Goal: Information Seeking & Learning: Learn about a topic

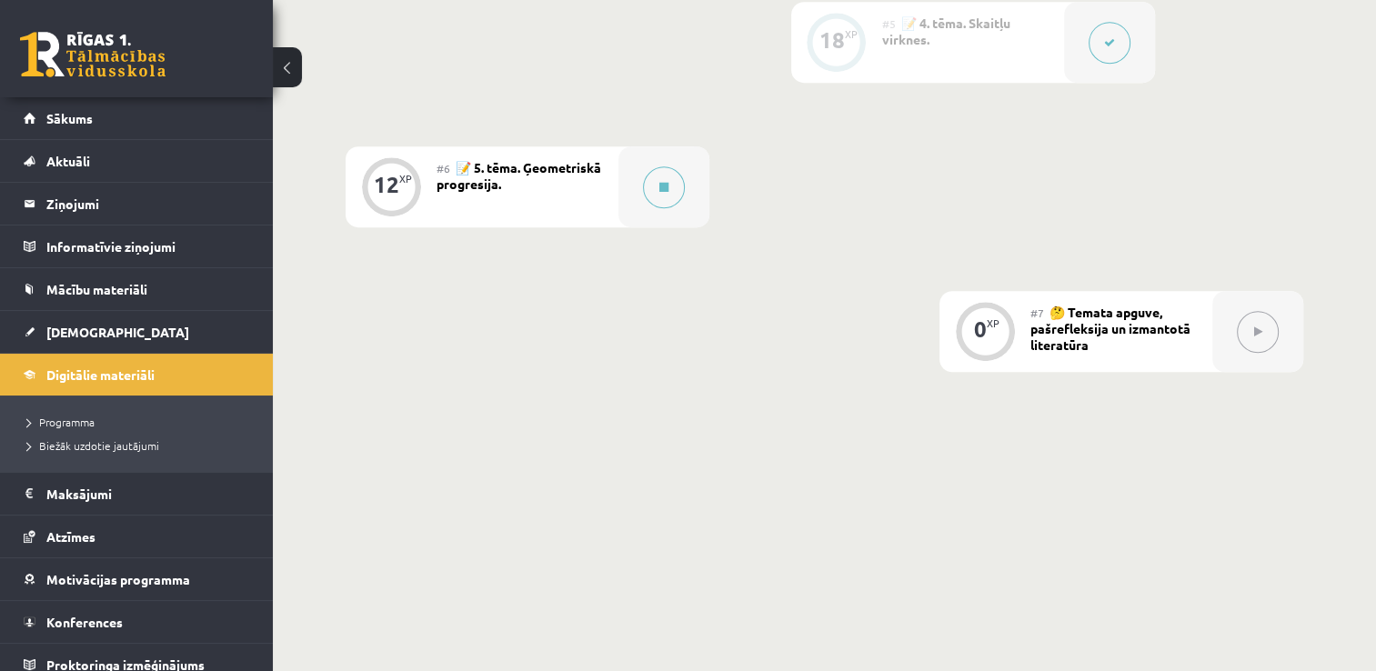
scroll to position [1219, 0]
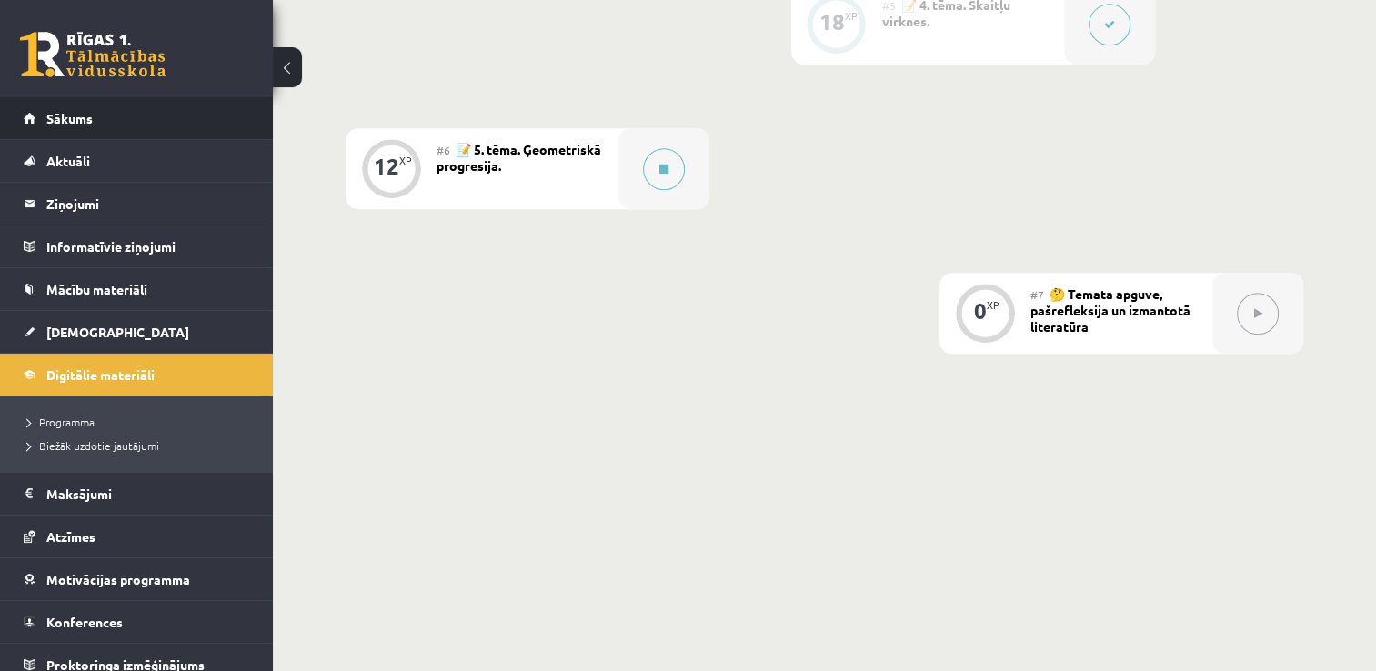
click at [140, 101] on link "Sākums" at bounding box center [137, 118] width 226 height 42
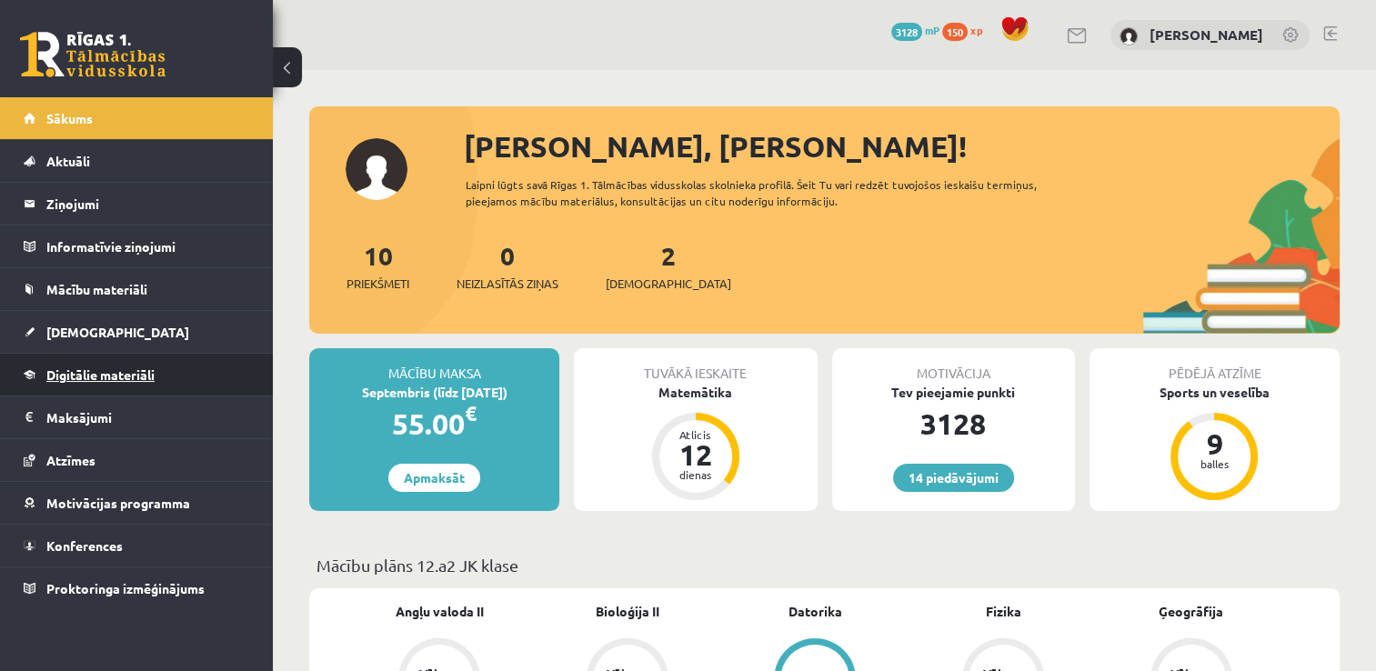
click at [129, 364] on link "Digitālie materiāli" at bounding box center [137, 375] width 226 height 42
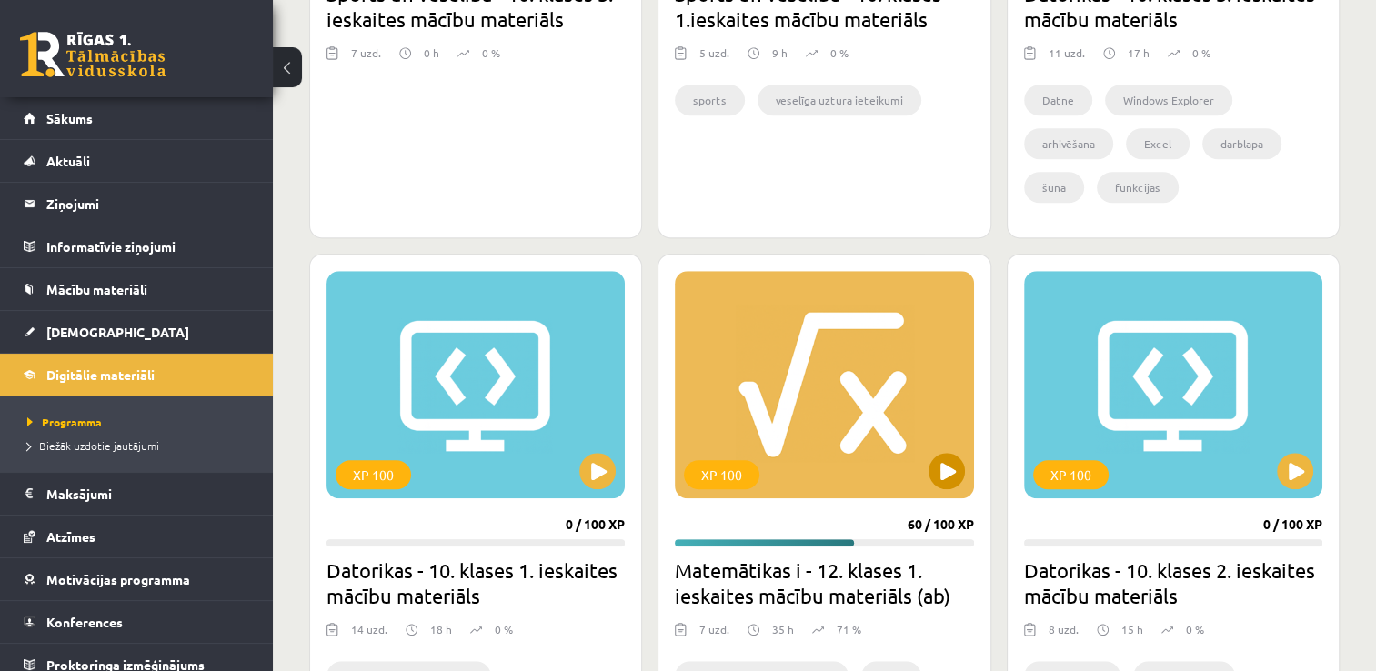
scroll to position [1419, 0]
click at [763, 408] on div "XP 100" at bounding box center [824, 383] width 298 height 227
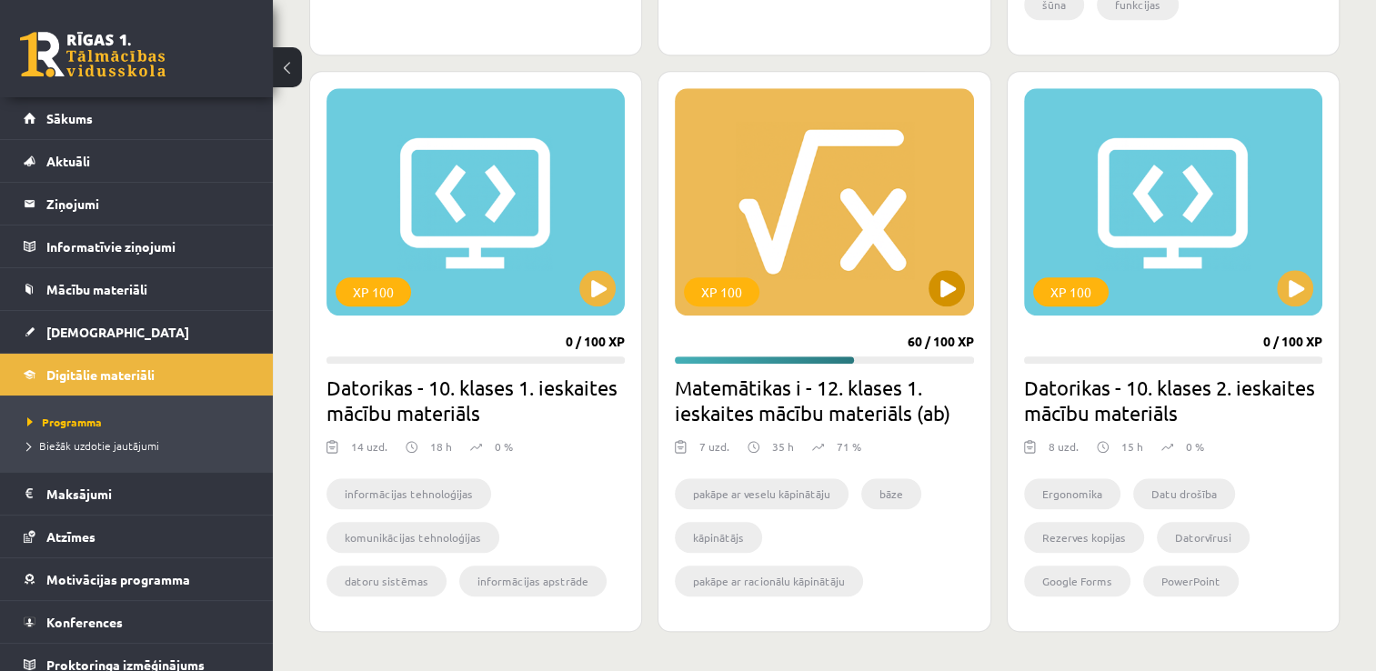
scroll to position [1612, 0]
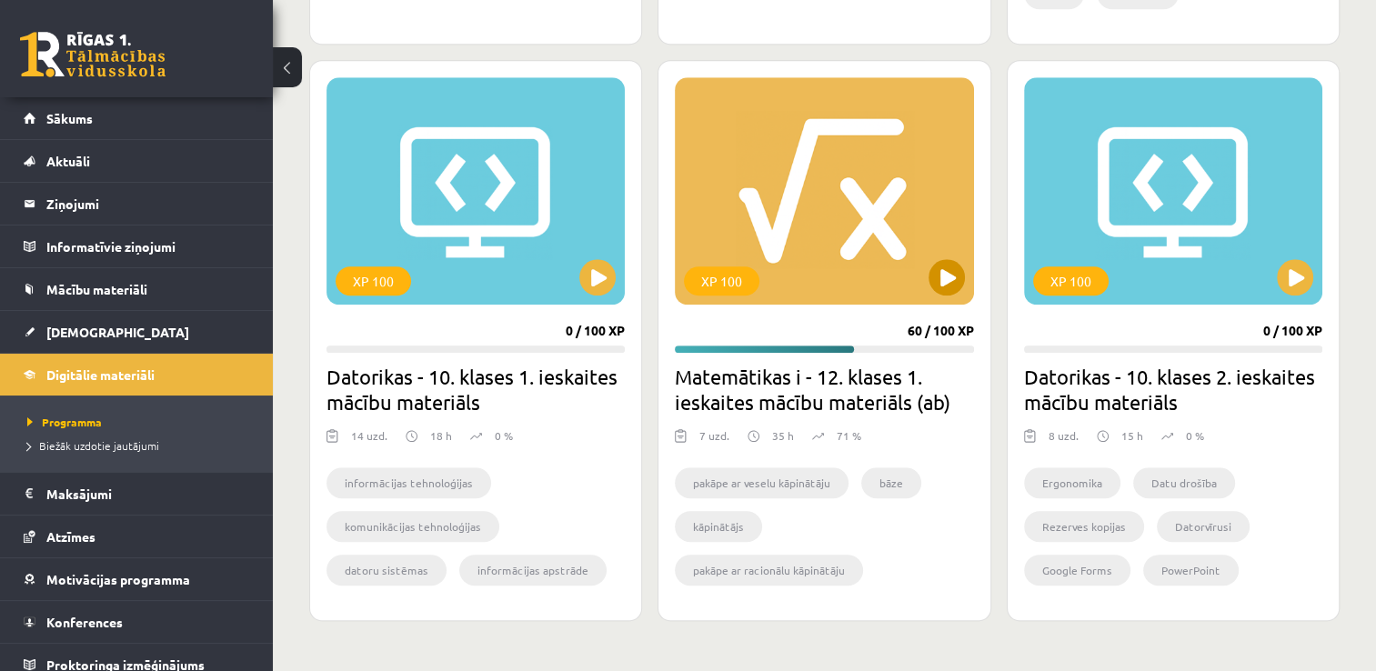
click at [844, 241] on div "XP 100" at bounding box center [824, 190] width 298 height 227
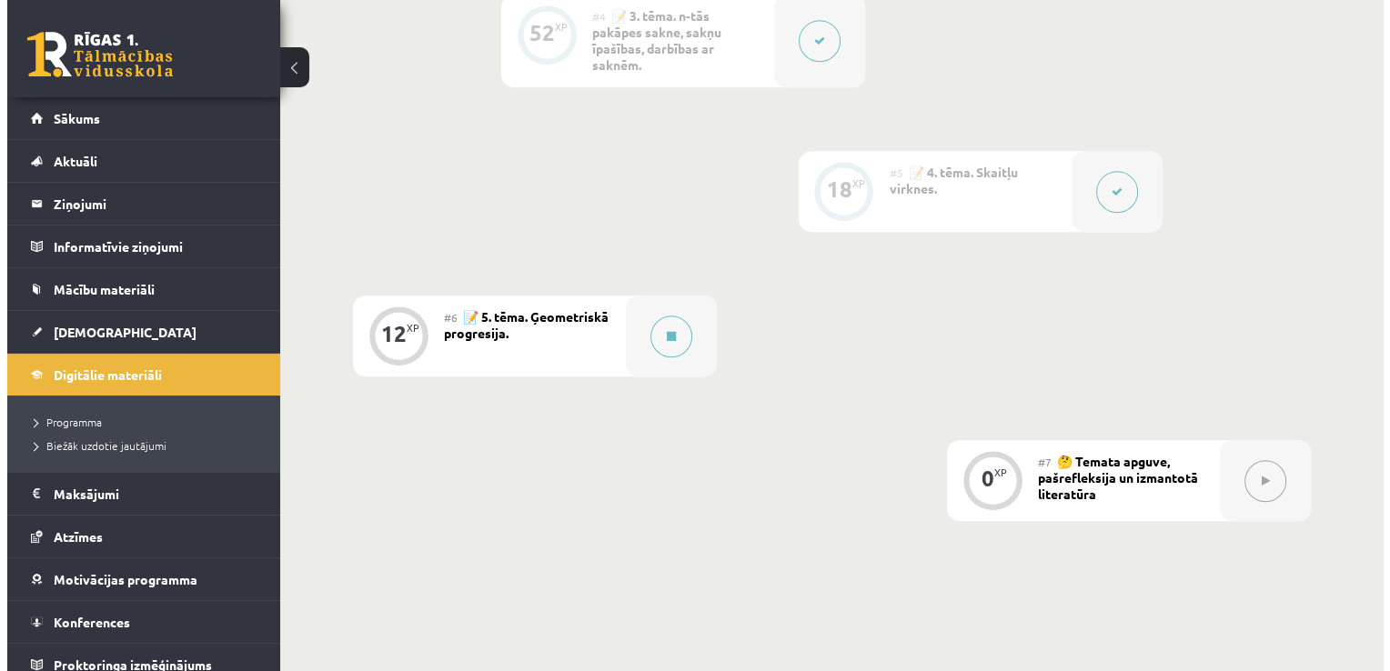
scroll to position [1054, 0]
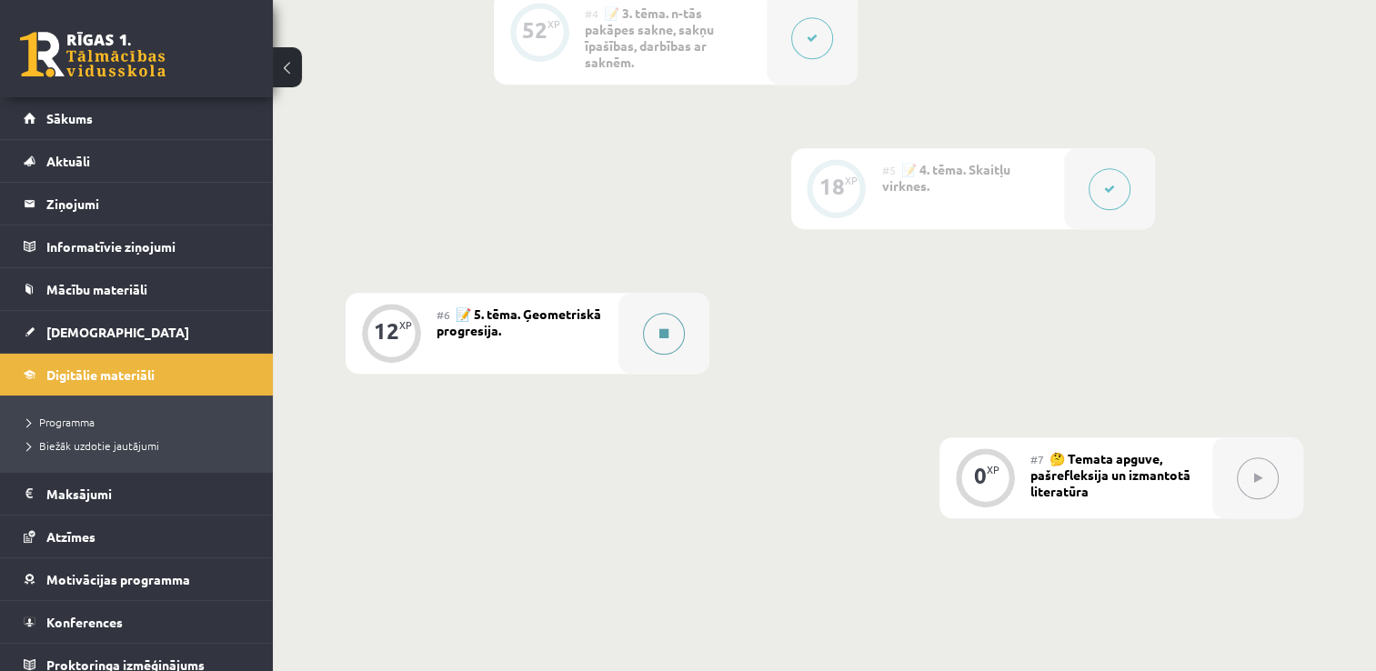
click at [658, 341] on button at bounding box center [664, 334] width 42 height 42
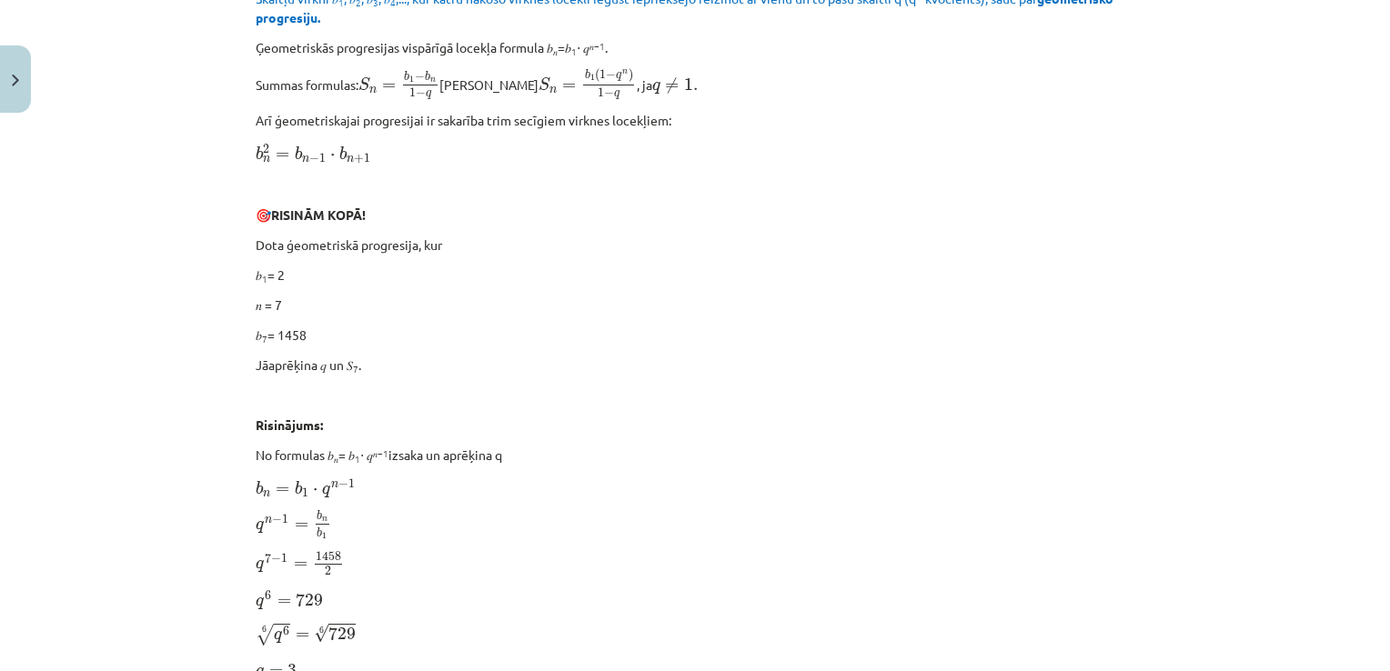
scroll to position [0, 0]
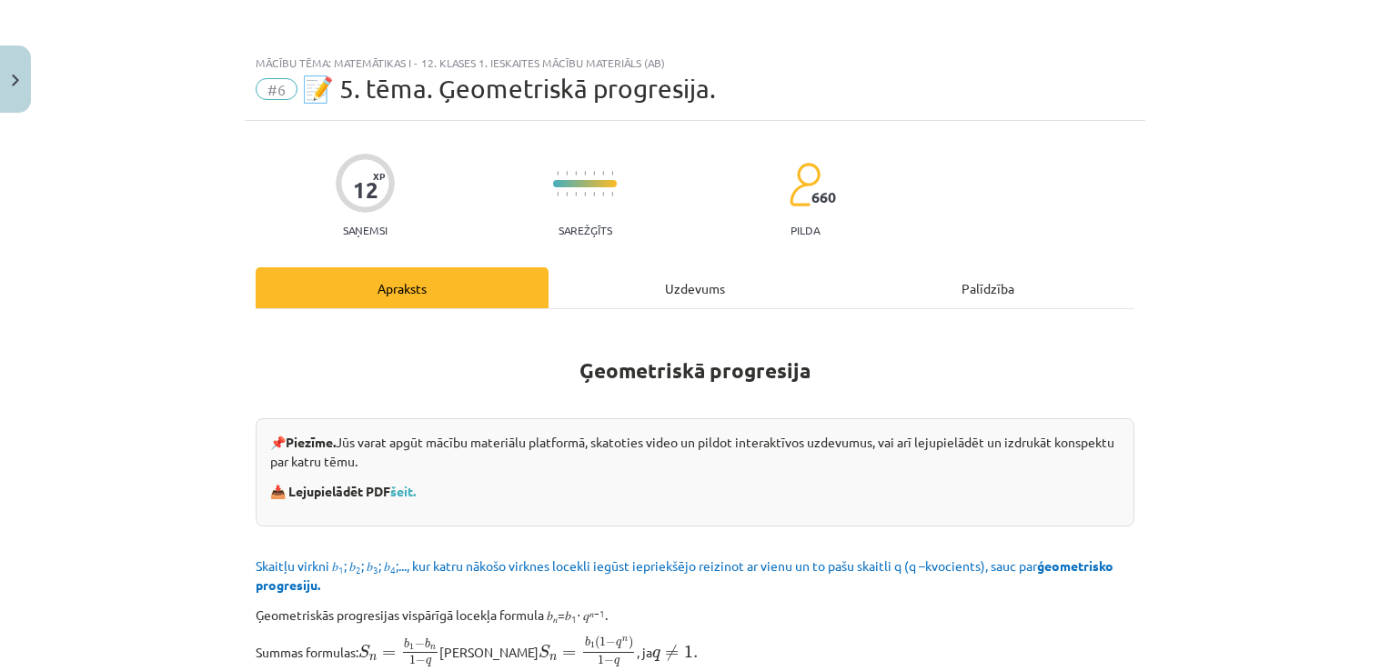
click at [686, 287] on div "Uzdevums" at bounding box center [694, 287] width 293 height 41
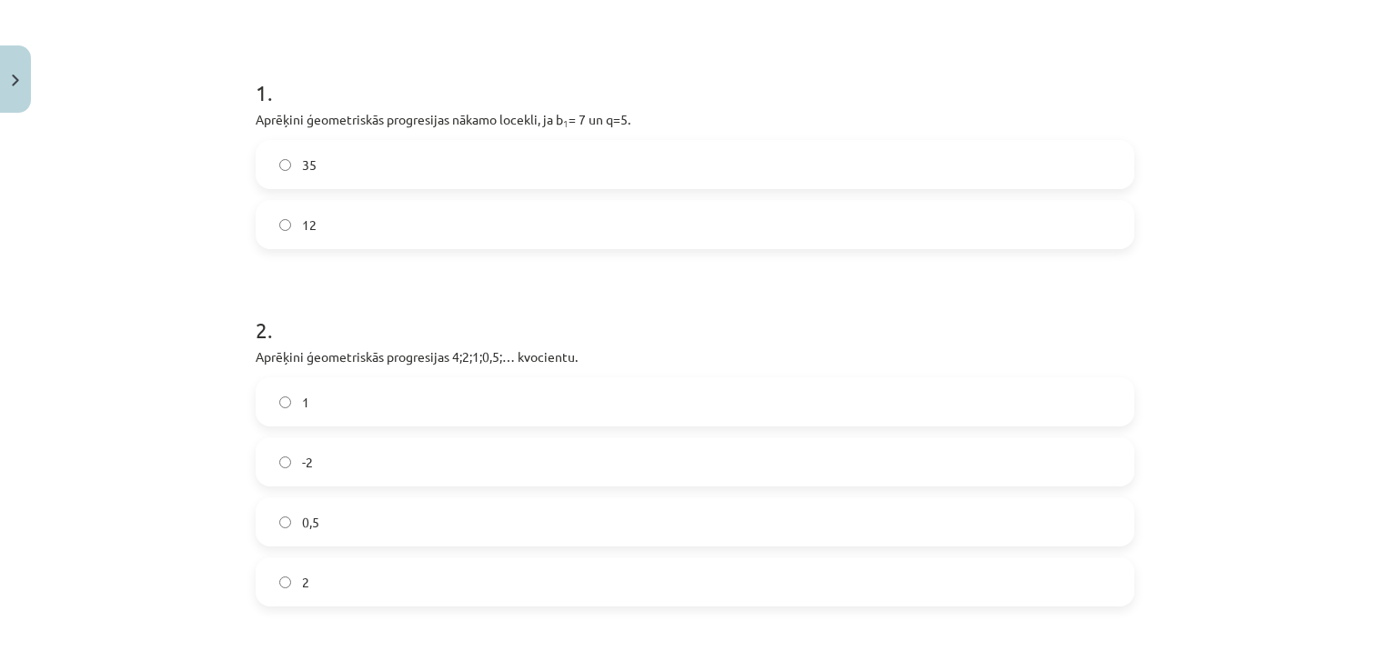
scroll to position [315, 0]
click at [469, 170] on label "35" at bounding box center [694, 163] width 875 height 45
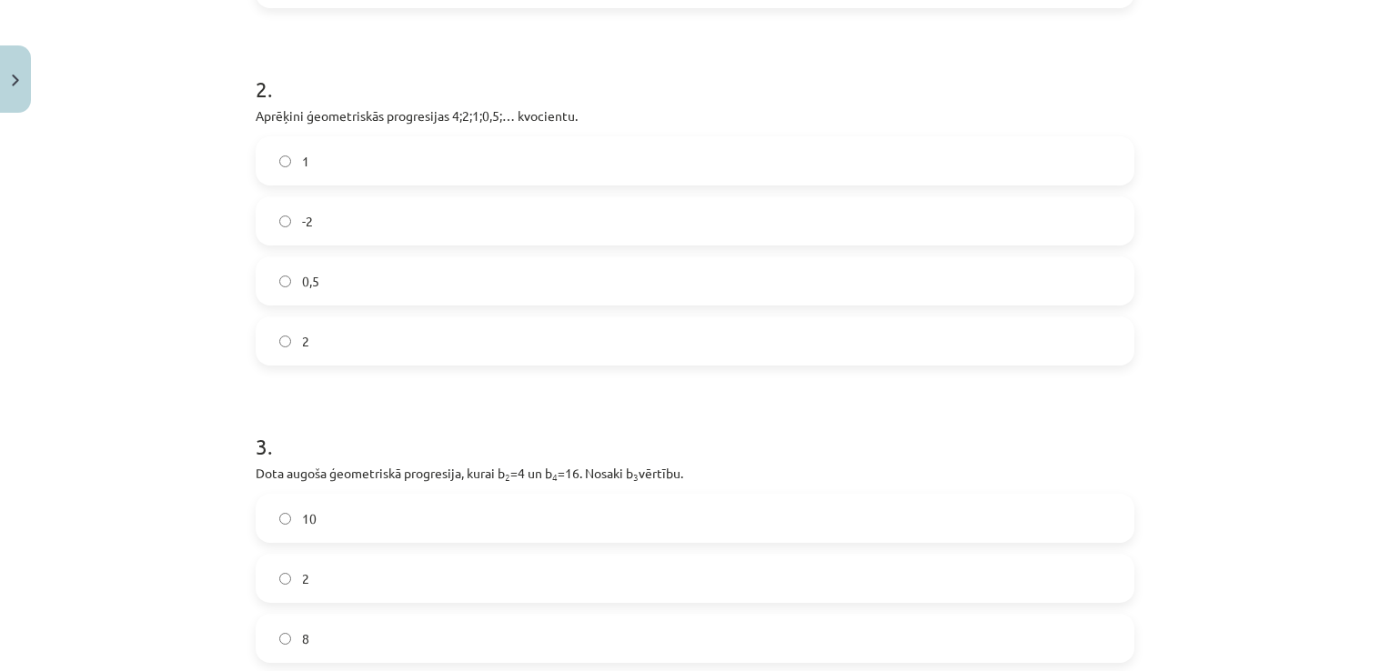
scroll to position [531, 0]
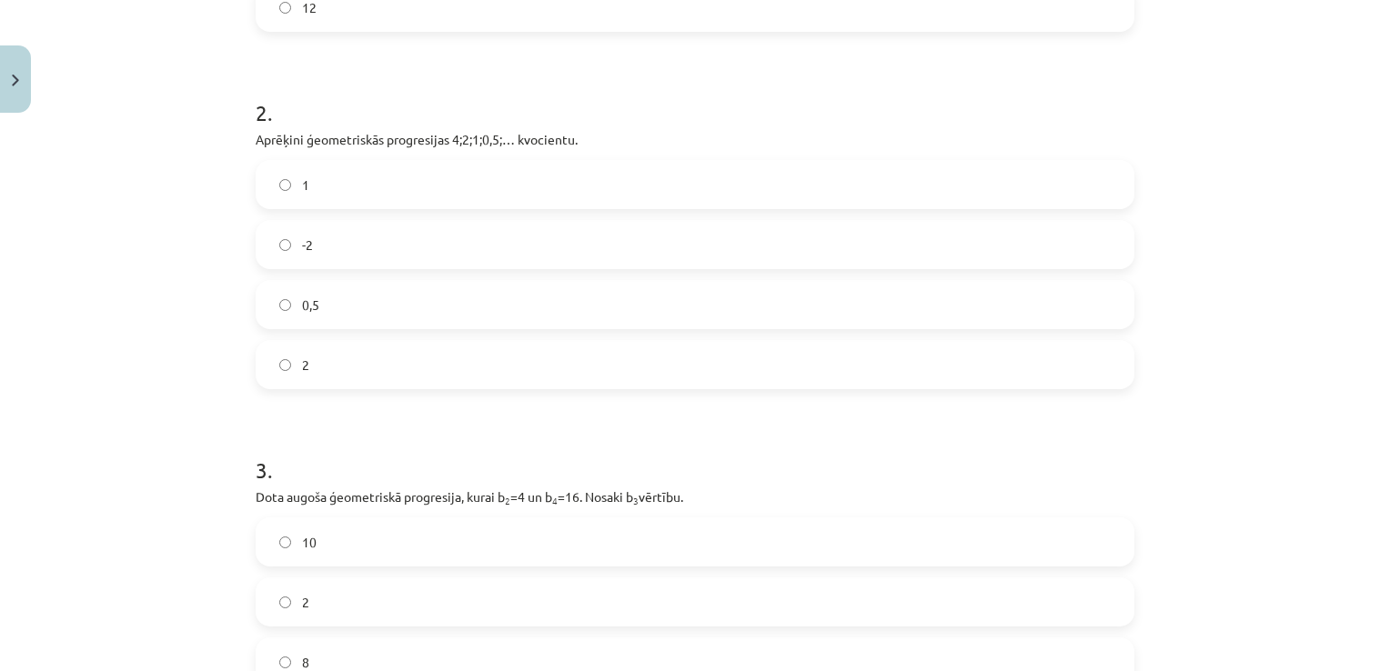
click at [412, 373] on label "2" at bounding box center [694, 364] width 875 height 45
click at [367, 252] on label "-2" at bounding box center [694, 244] width 875 height 45
click at [369, 383] on label "2" at bounding box center [694, 364] width 875 height 45
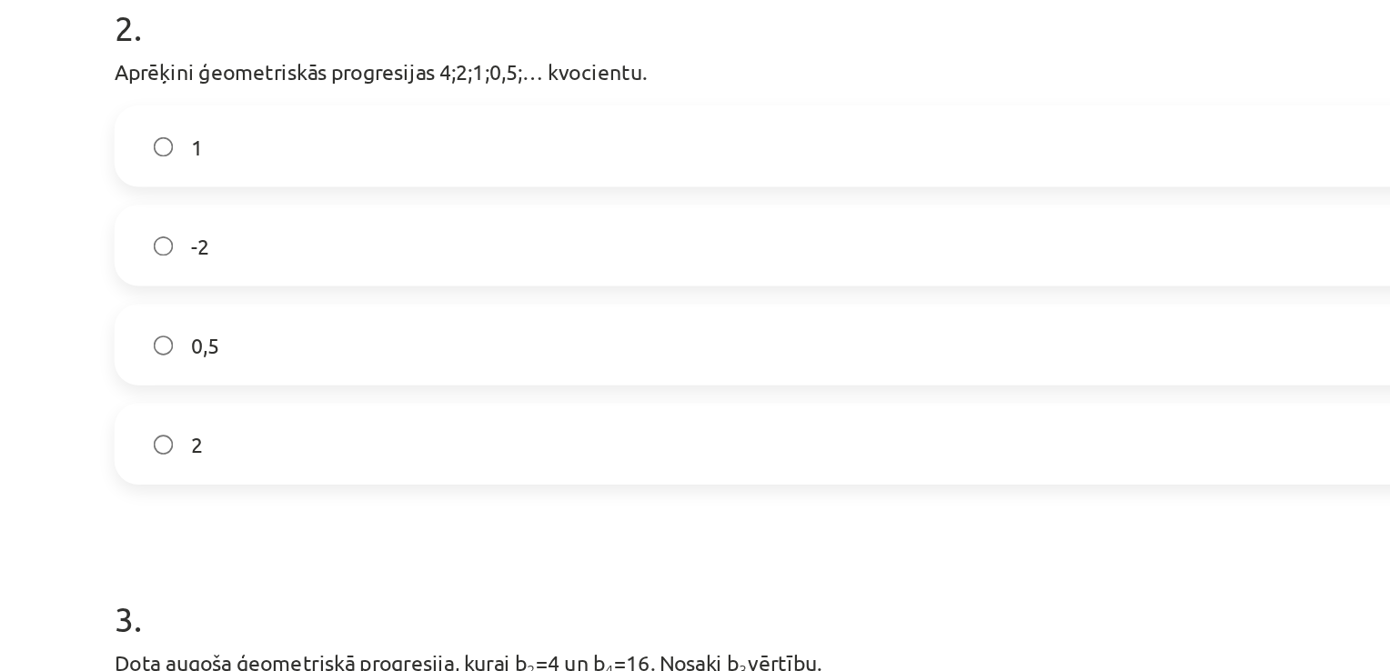
scroll to position [1054, 0]
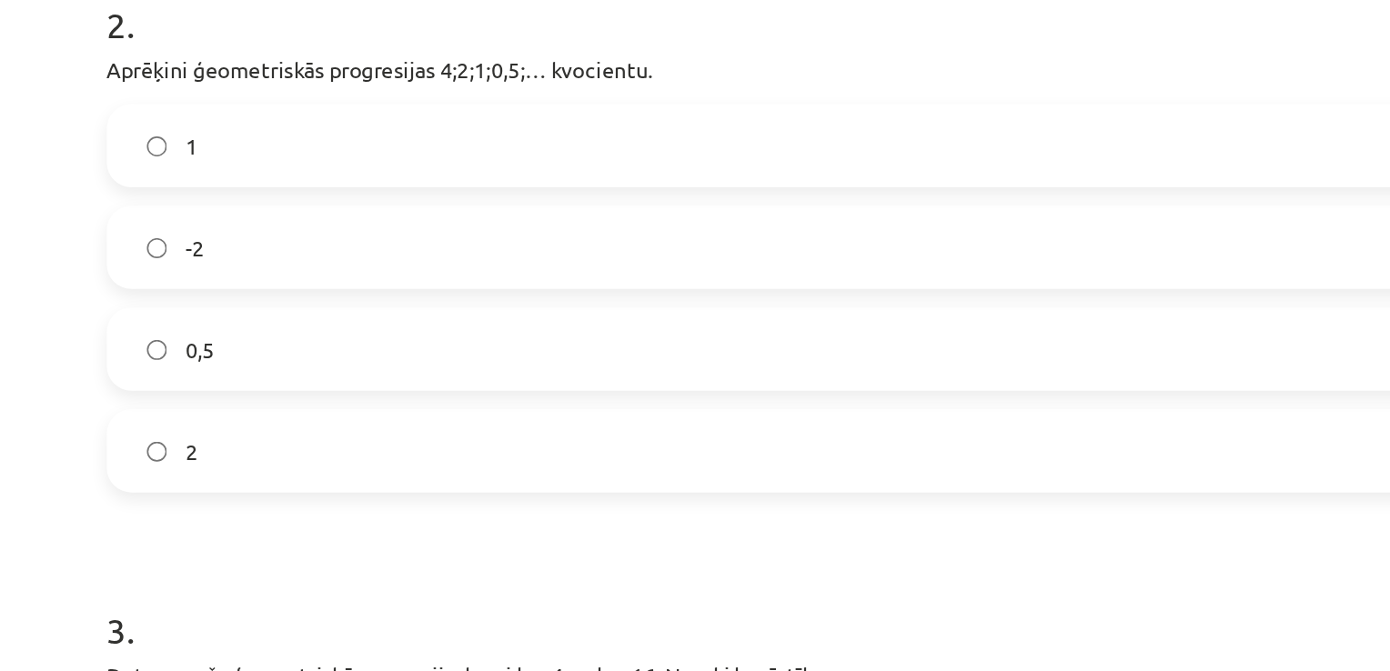
click at [377, 270] on label "0,5" at bounding box center [694, 266] width 875 height 45
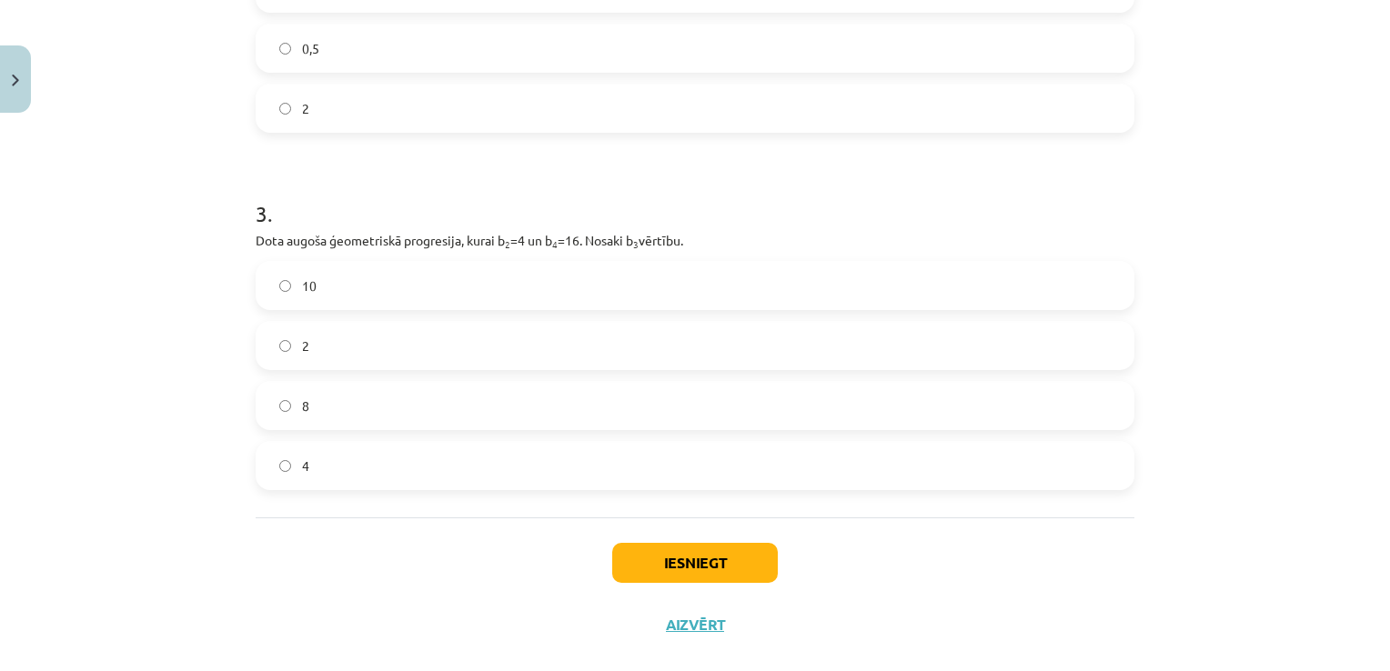
scroll to position [817, 0]
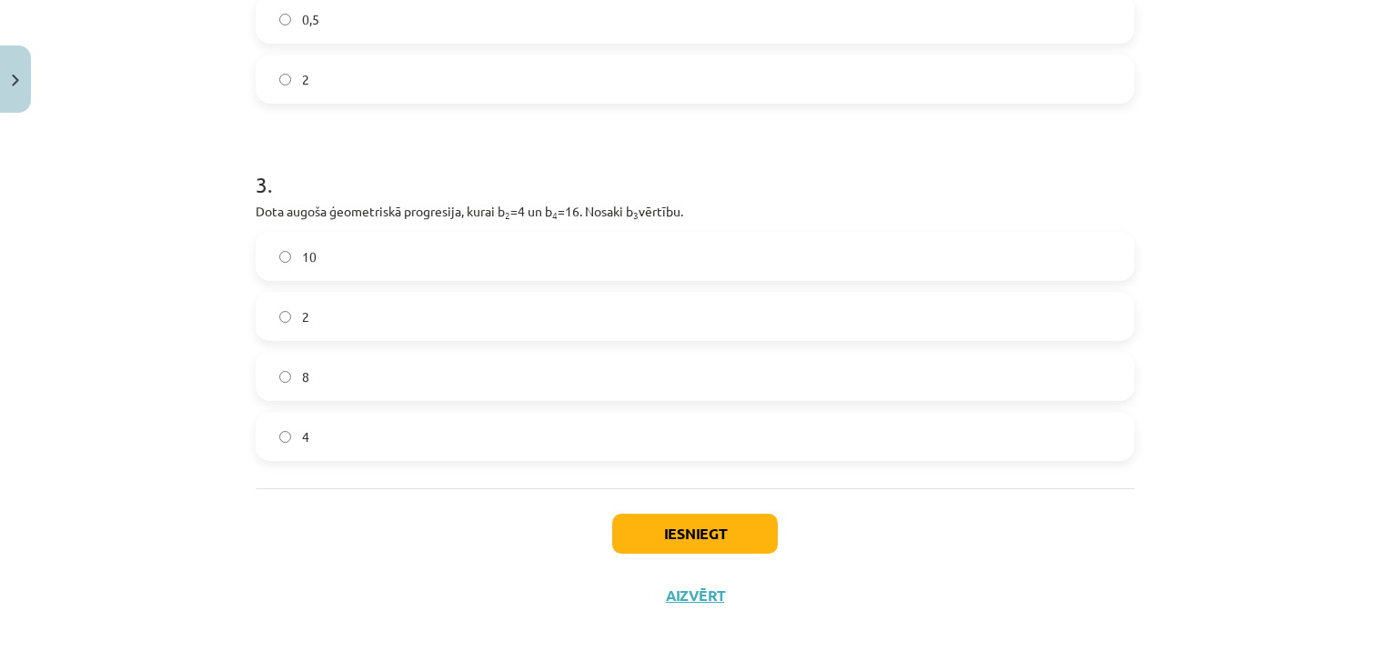
click at [392, 323] on label "2" at bounding box center [694, 316] width 875 height 45
click at [675, 528] on button "Iesniegt" at bounding box center [695, 534] width 166 height 40
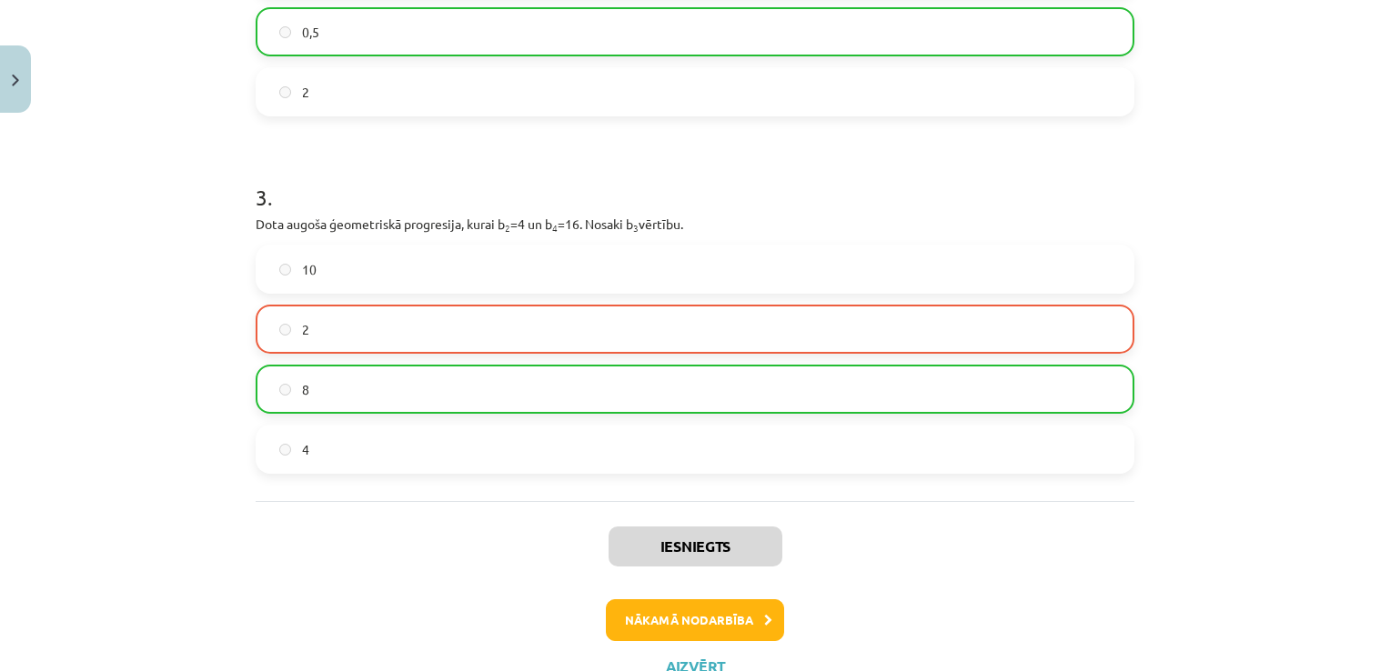
scroll to position [873, 0]
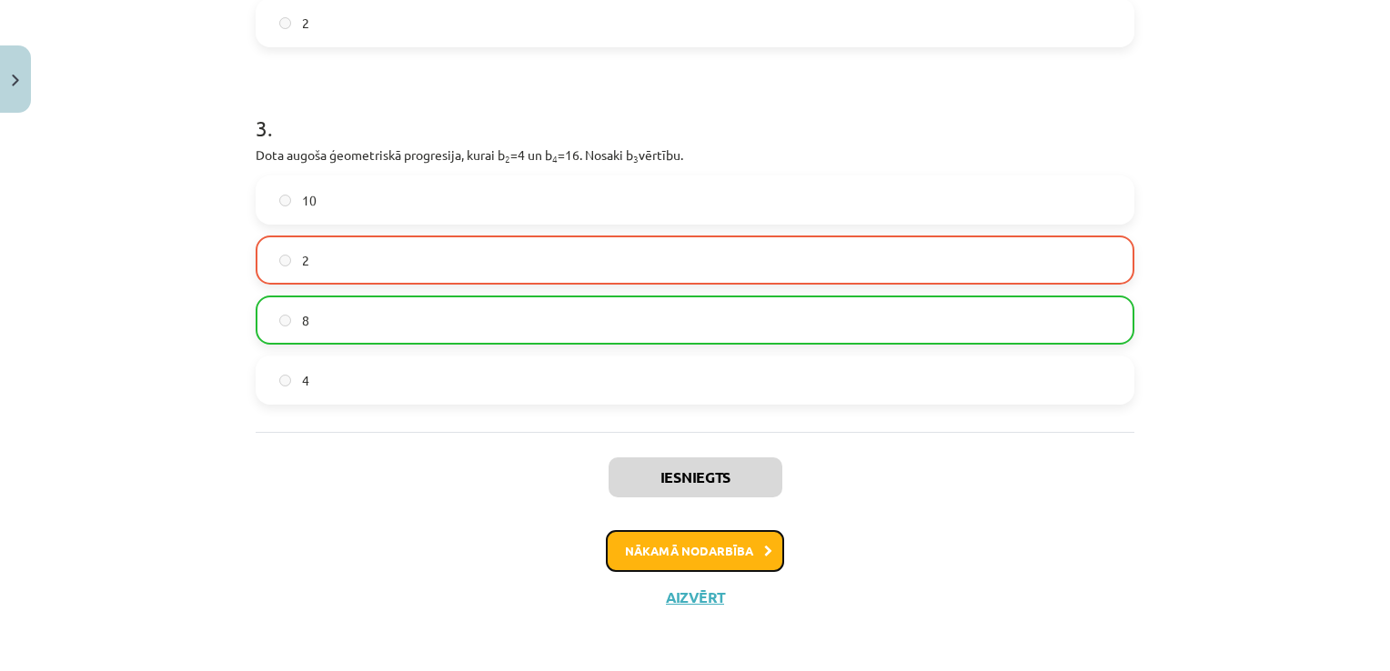
click at [651, 550] on button "Nākamā nodarbība" at bounding box center [695, 551] width 178 height 42
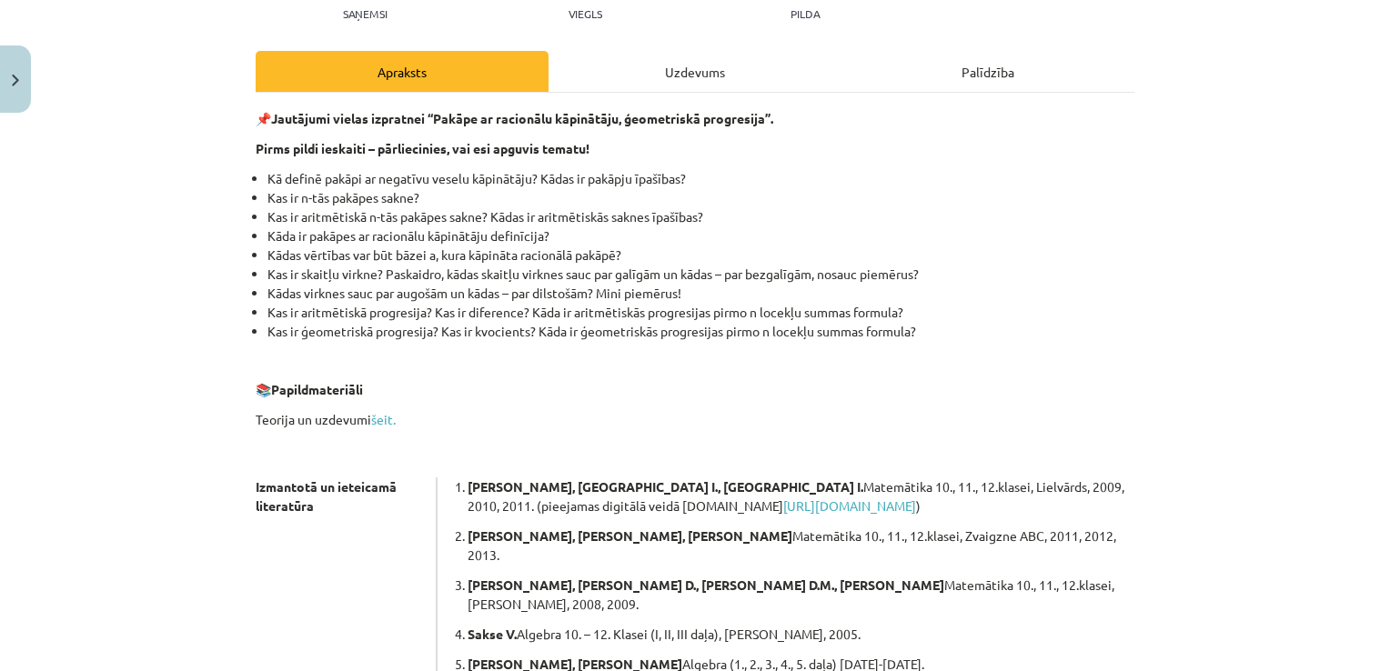
scroll to position [196, 0]
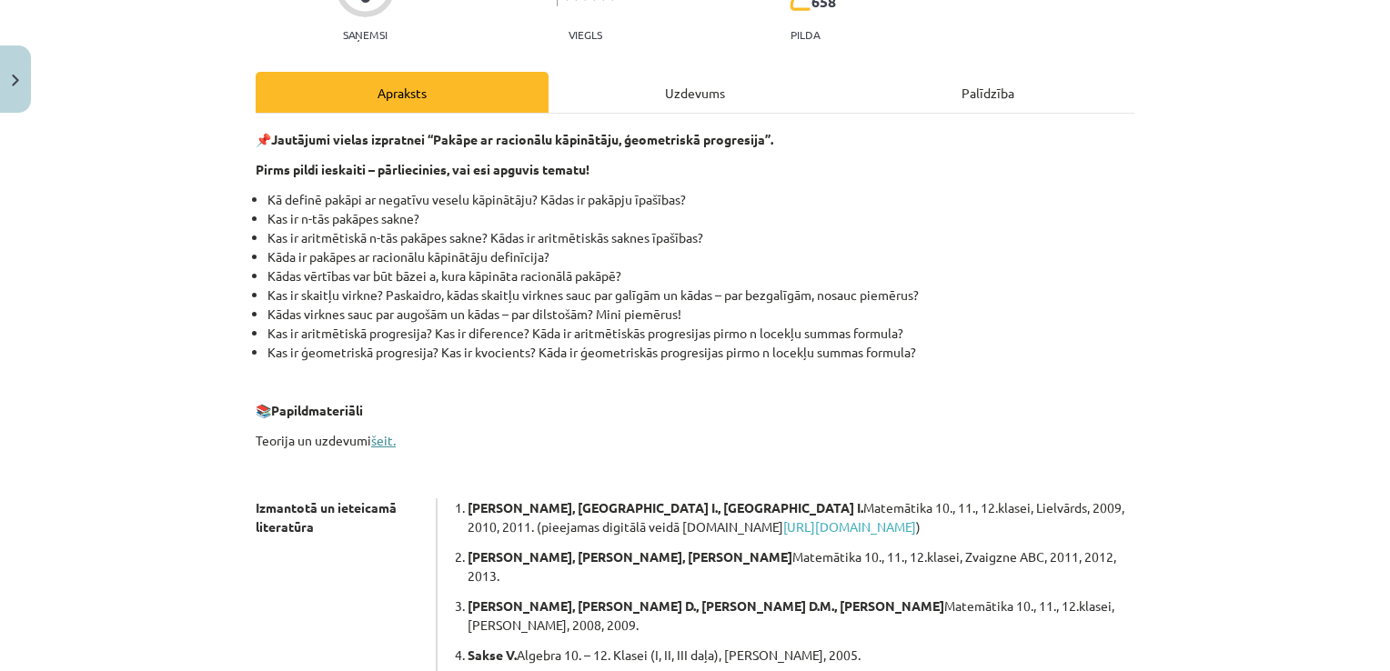
click at [371, 438] on link "šeit." at bounding box center [383, 440] width 25 height 16
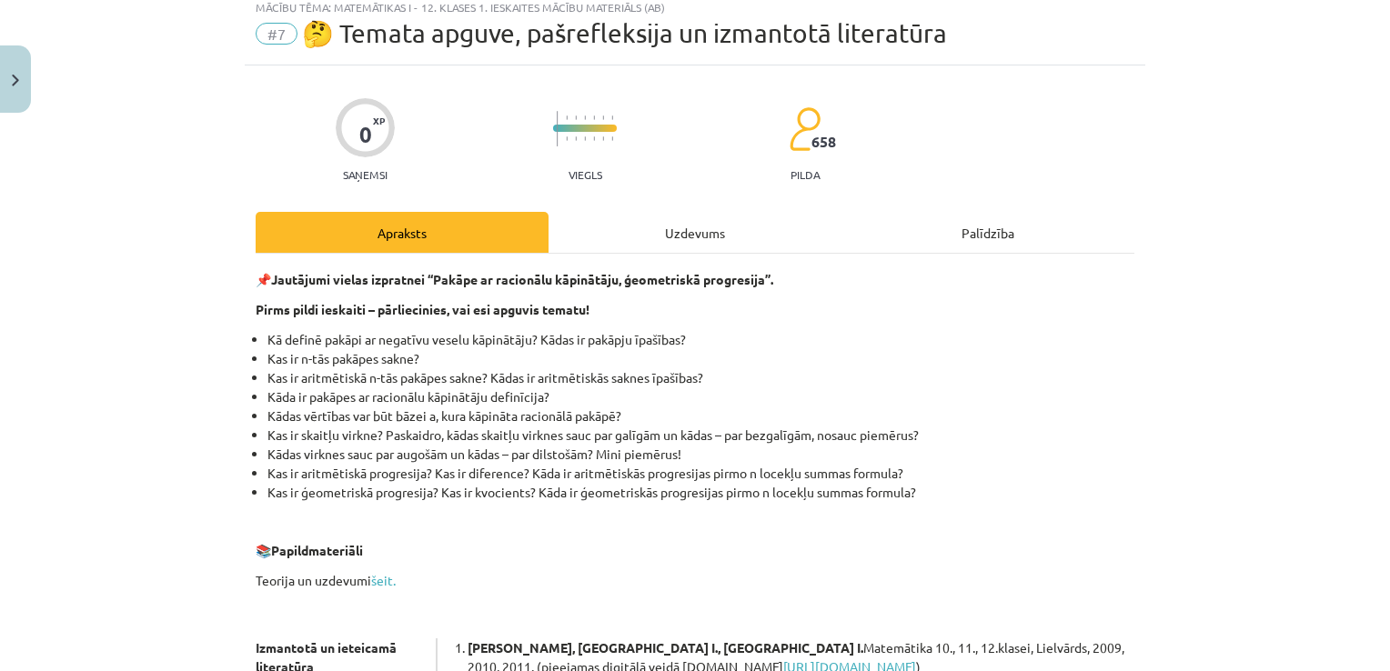
scroll to position [56, 0]
click at [688, 235] on div "Uzdevums" at bounding box center [694, 231] width 293 height 41
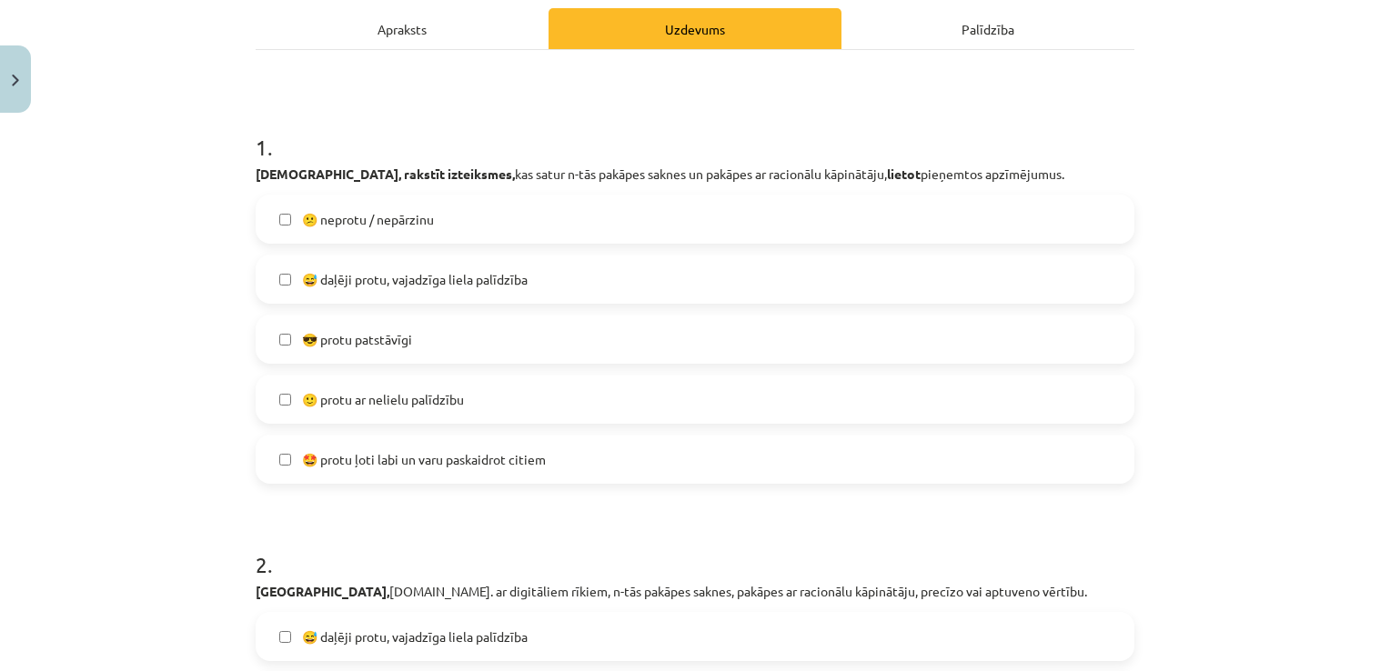
scroll to position [255, 0]
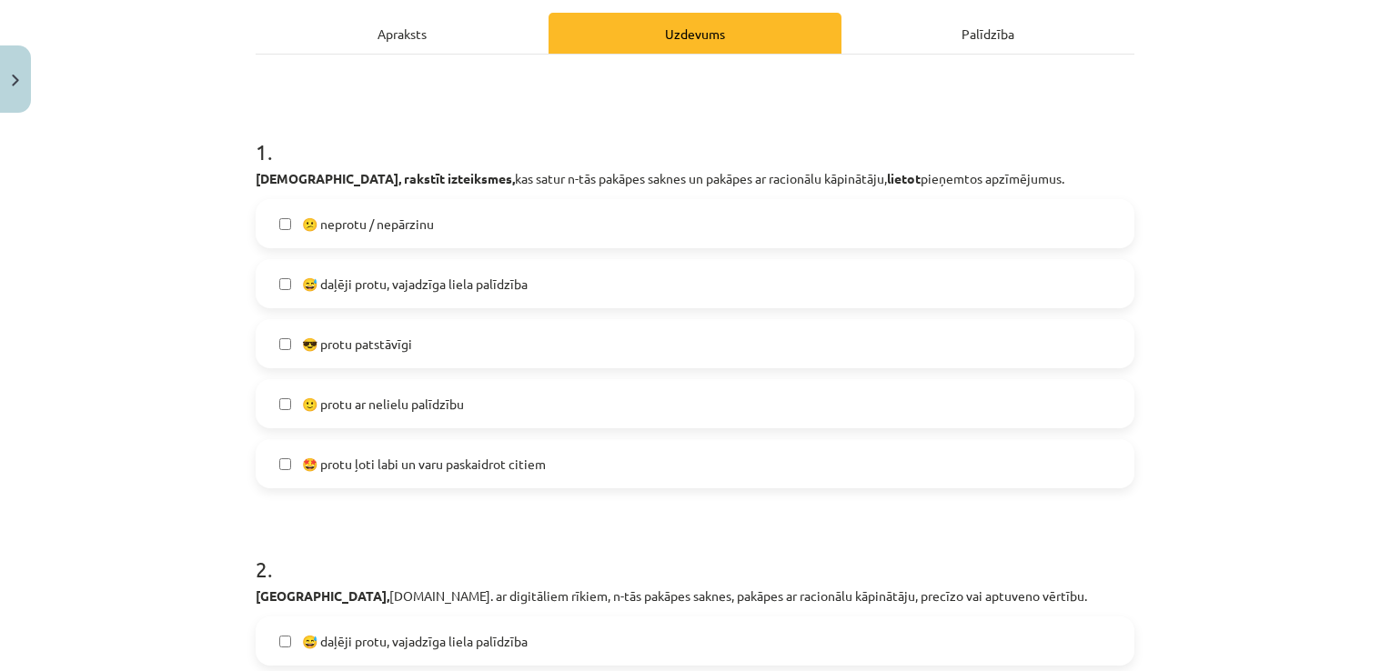
click at [487, 393] on label "🙂 protu ar nelielu palīdzību" at bounding box center [694, 403] width 875 height 45
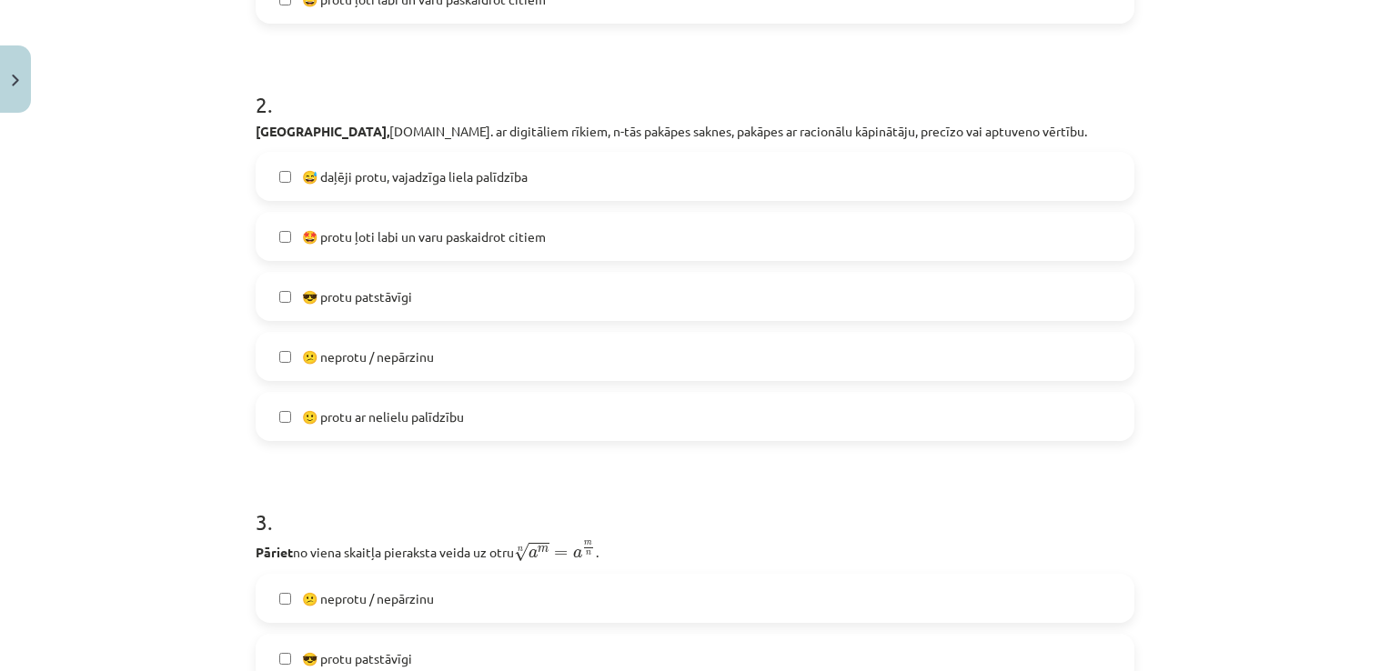
scroll to position [729, 0]
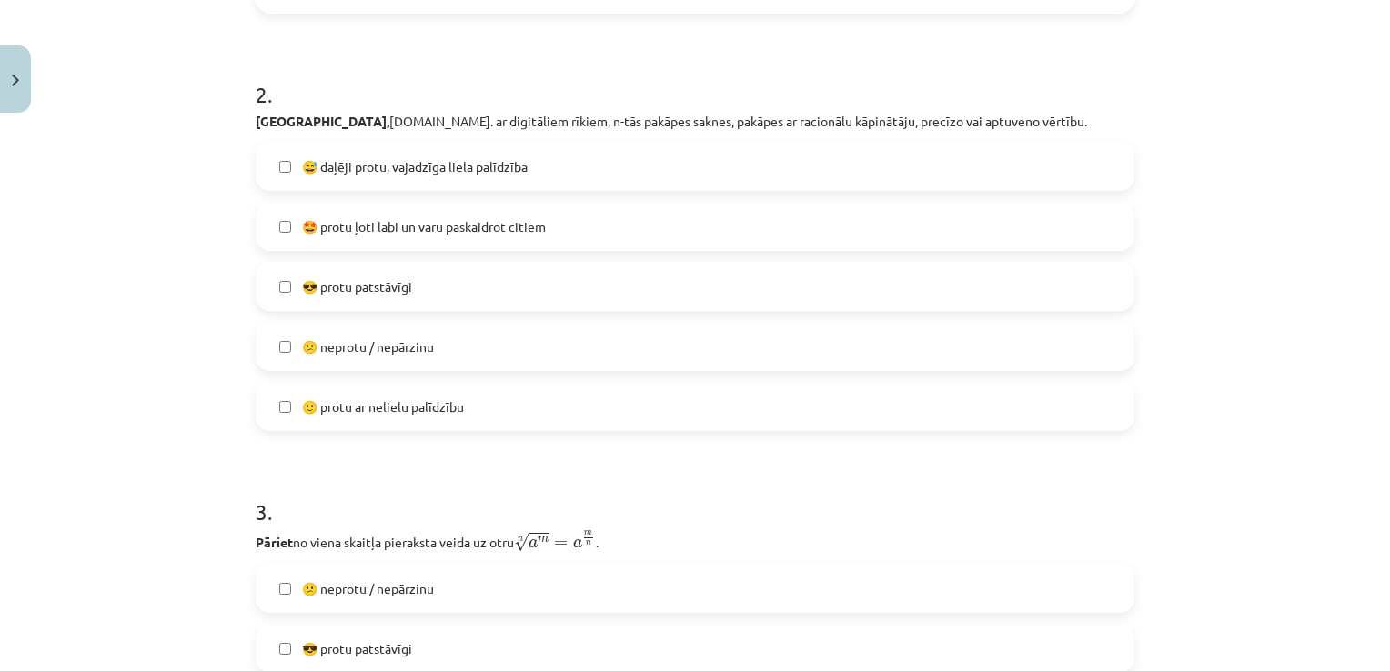
click at [433, 294] on label "😎 protu patstāvīgi" at bounding box center [694, 286] width 875 height 45
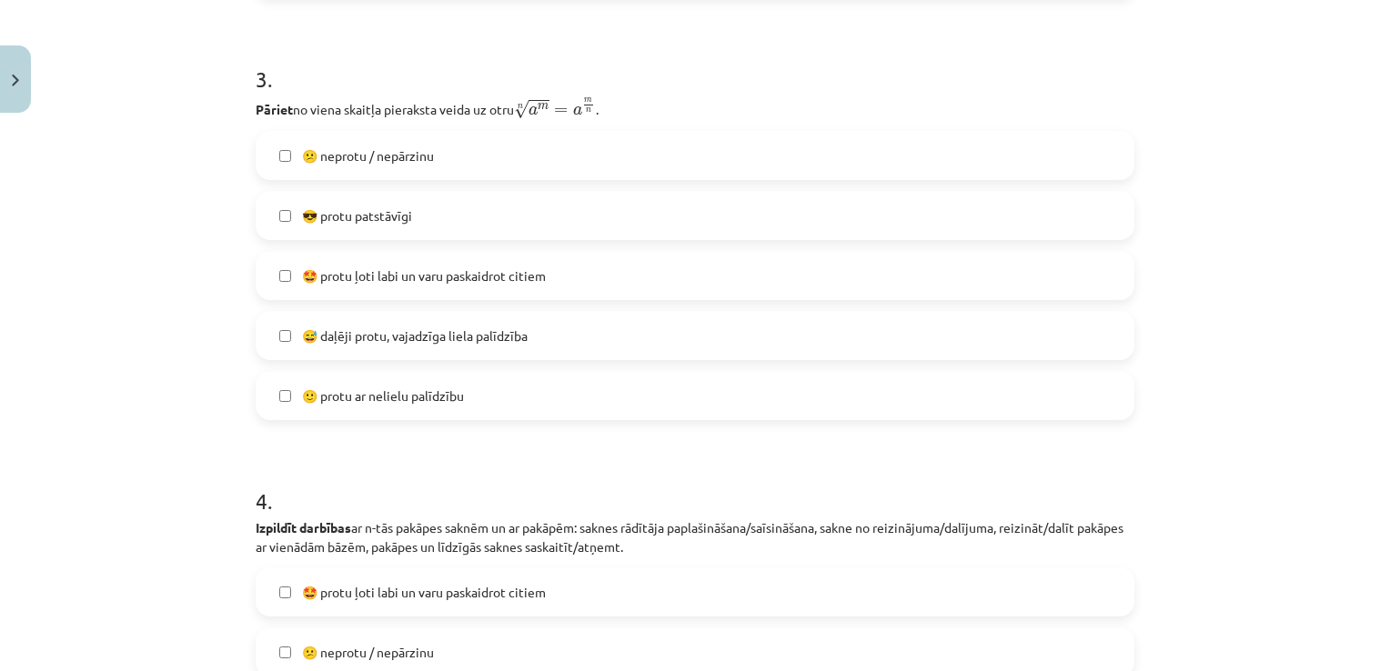
scroll to position [1163, 0]
click at [426, 334] on span "😅 daļēji protu, vajadzīga liela palīdzība" at bounding box center [415, 335] width 226 height 19
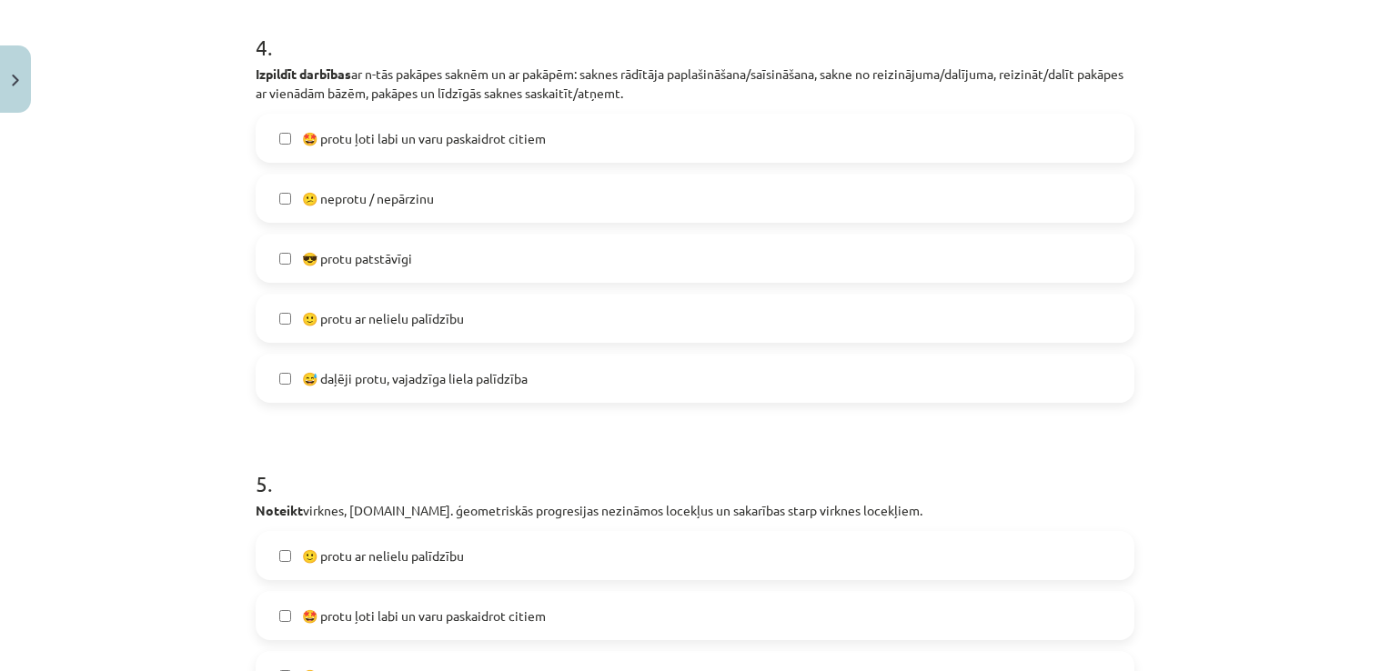
scroll to position [1624, 0]
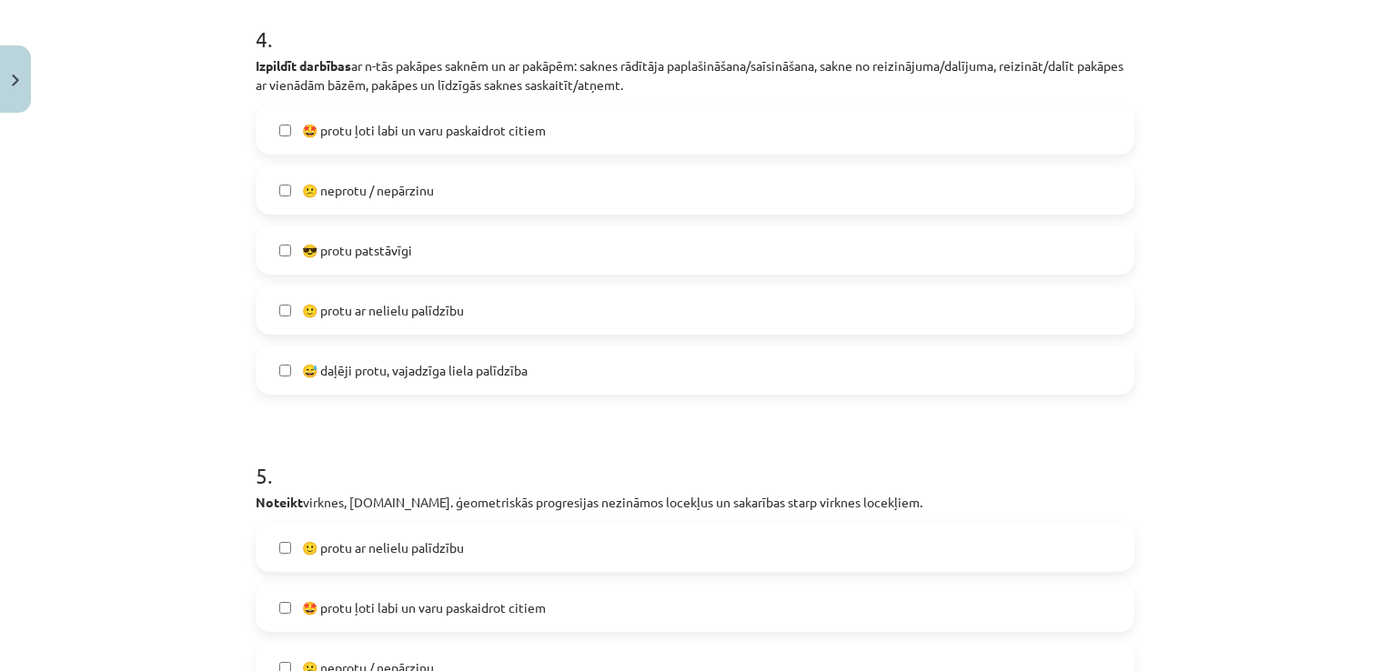
click at [475, 377] on span "😅 daļēji protu, vajadzīga liela palīdzība" at bounding box center [415, 370] width 226 height 19
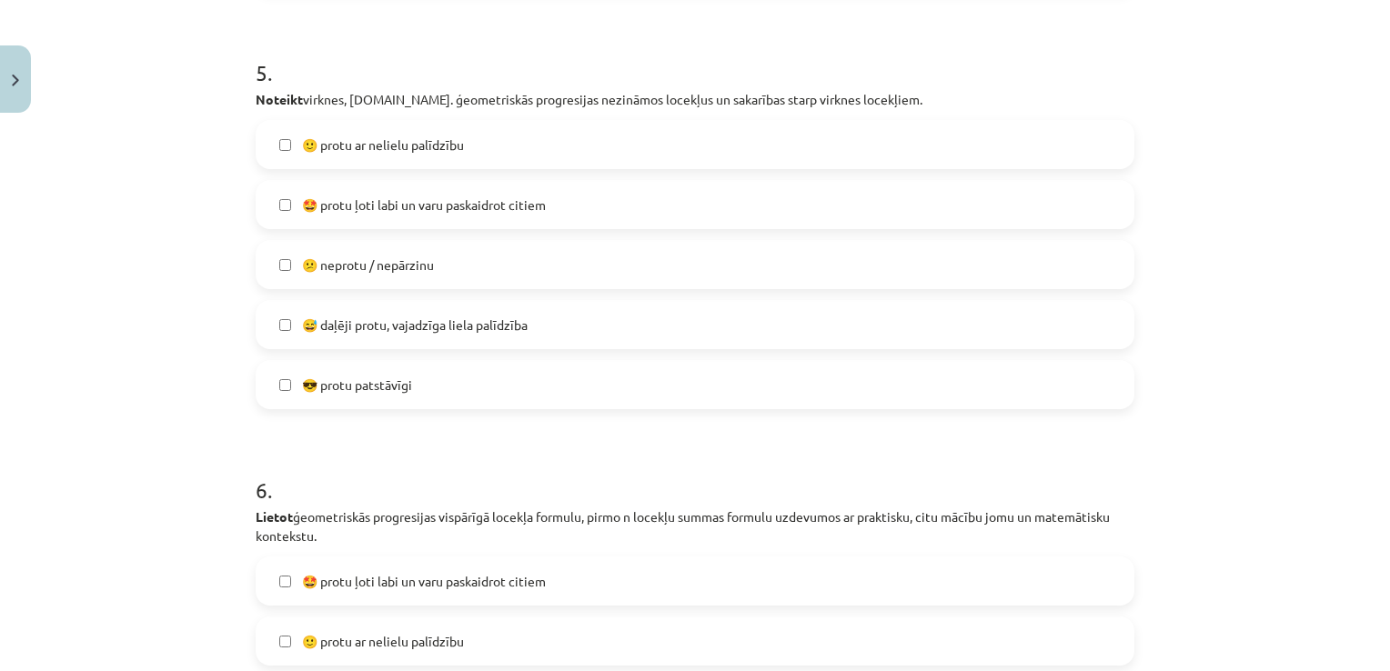
scroll to position [2028, 0]
click at [451, 145] on span "🙂 protu ar nelielu palīdzību" at bounding box center [383, 144] width 162 height 19
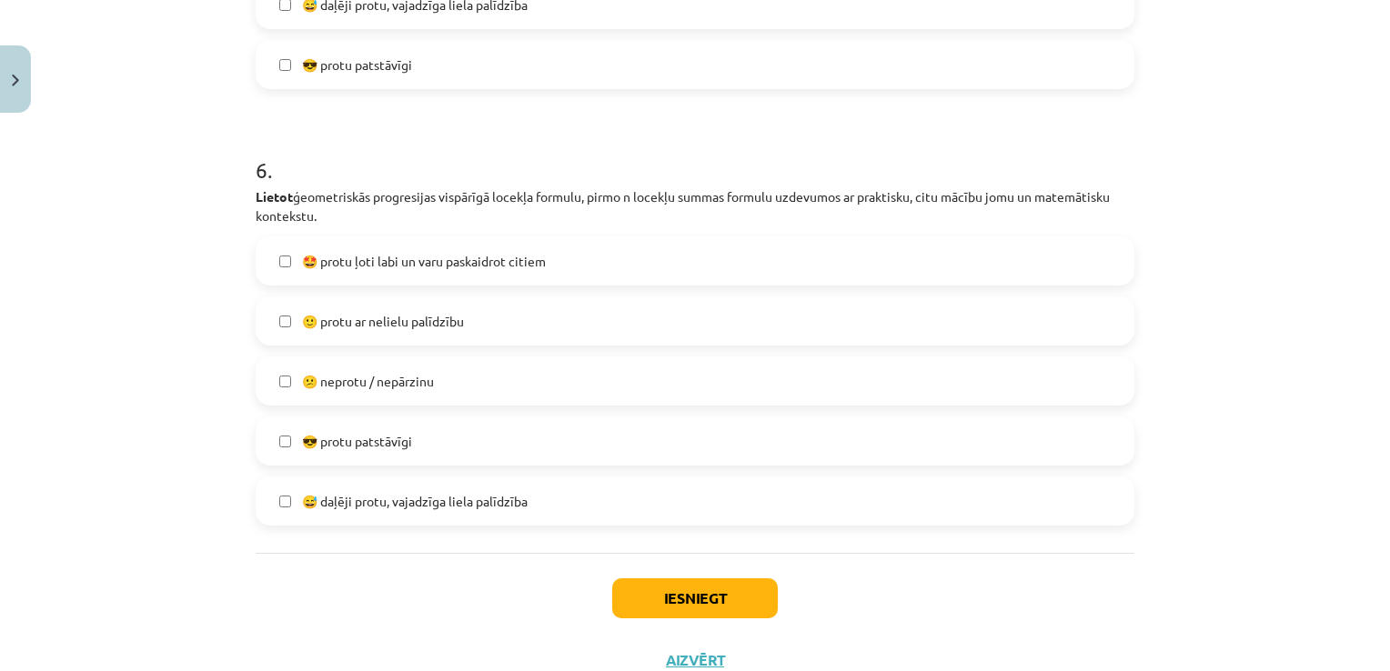
scroll to position [2372, 0]
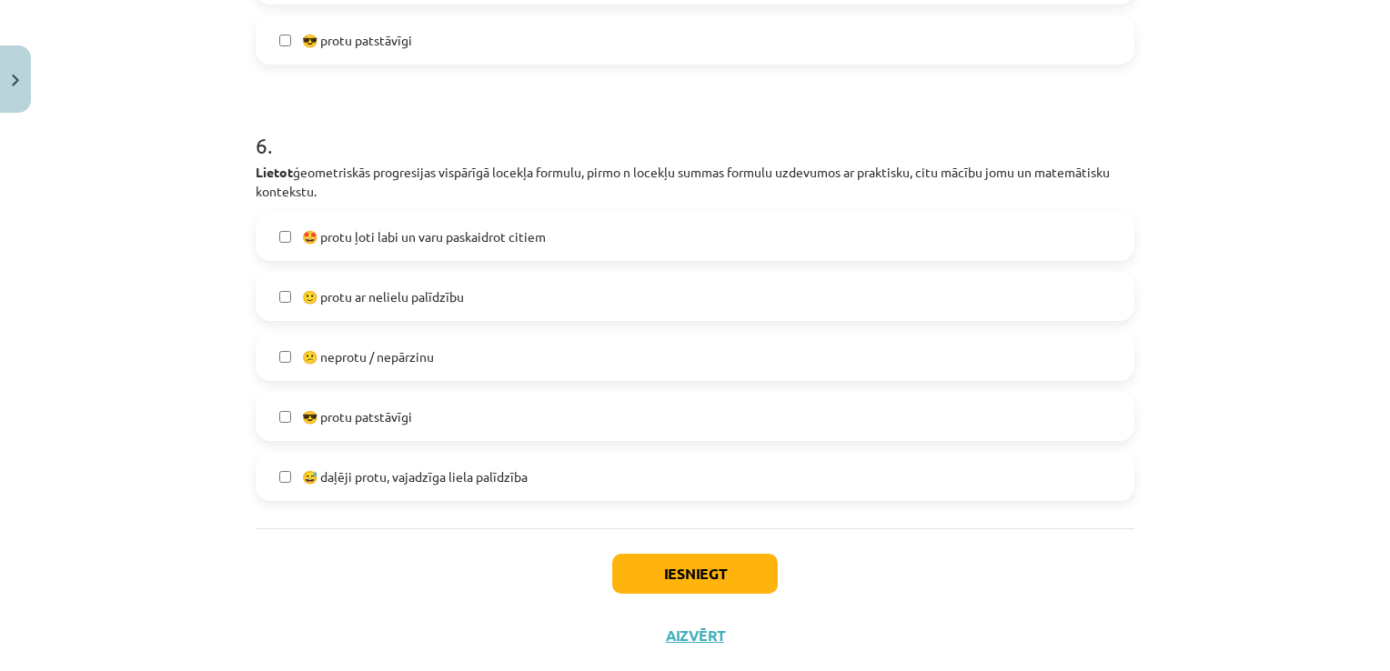
click at [553, 310] on label "🙂 protu ar nelielu palīdzību" at bounding box center [694, 296] width 875 height 45
click at [701, 573] on button "Iesniegt" at bounding box center [695, 574] width 166 height 40
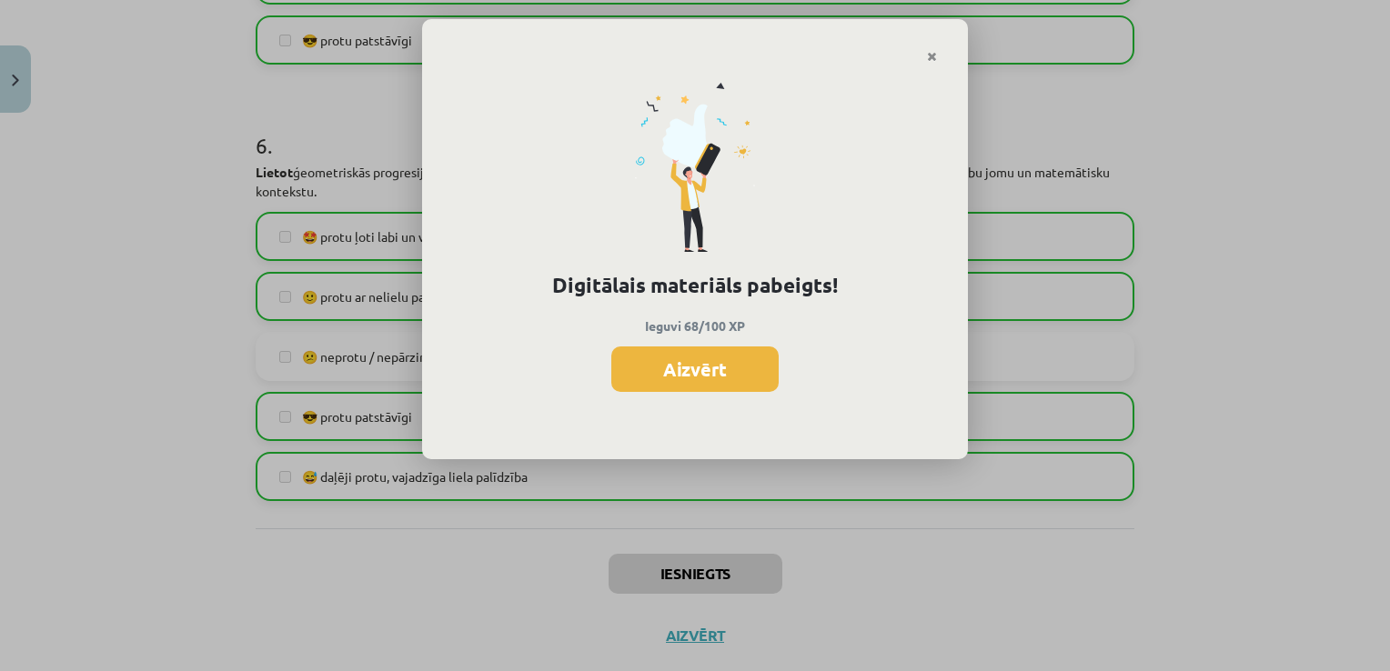
scroll to position [1052, 0]
click at [713, 370] on button "Aizvērt" at bounding box center [694, 369] width 167 height 45
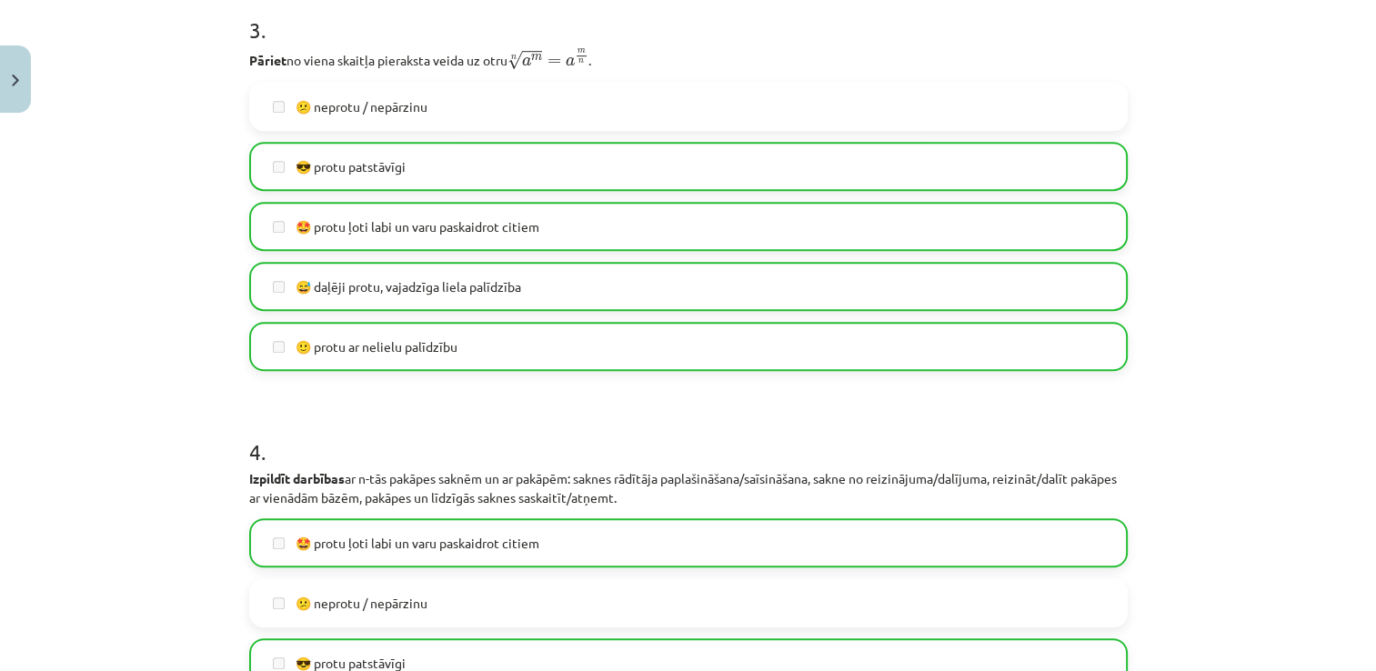
scroll to position [1100, 0]
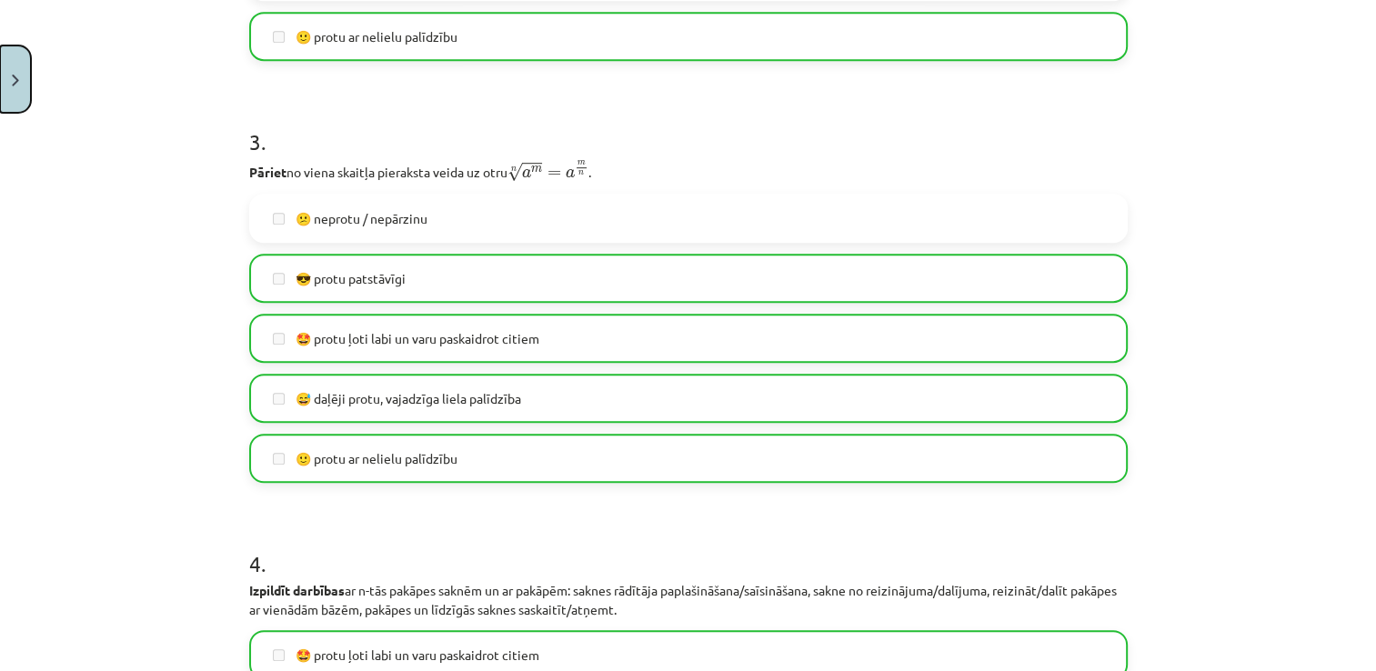
click at [12, 101] on button "Close" at bounding box center [15, 78] width 31 height 67
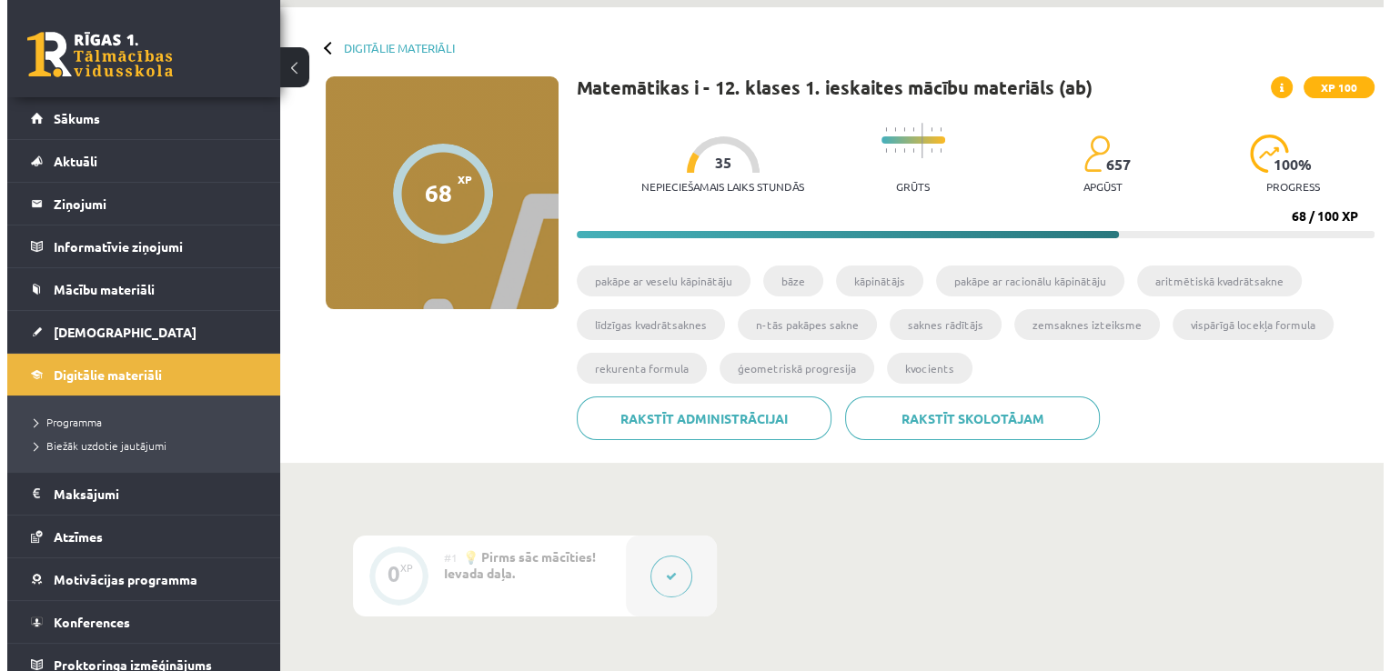
scroll to position [0, 0]
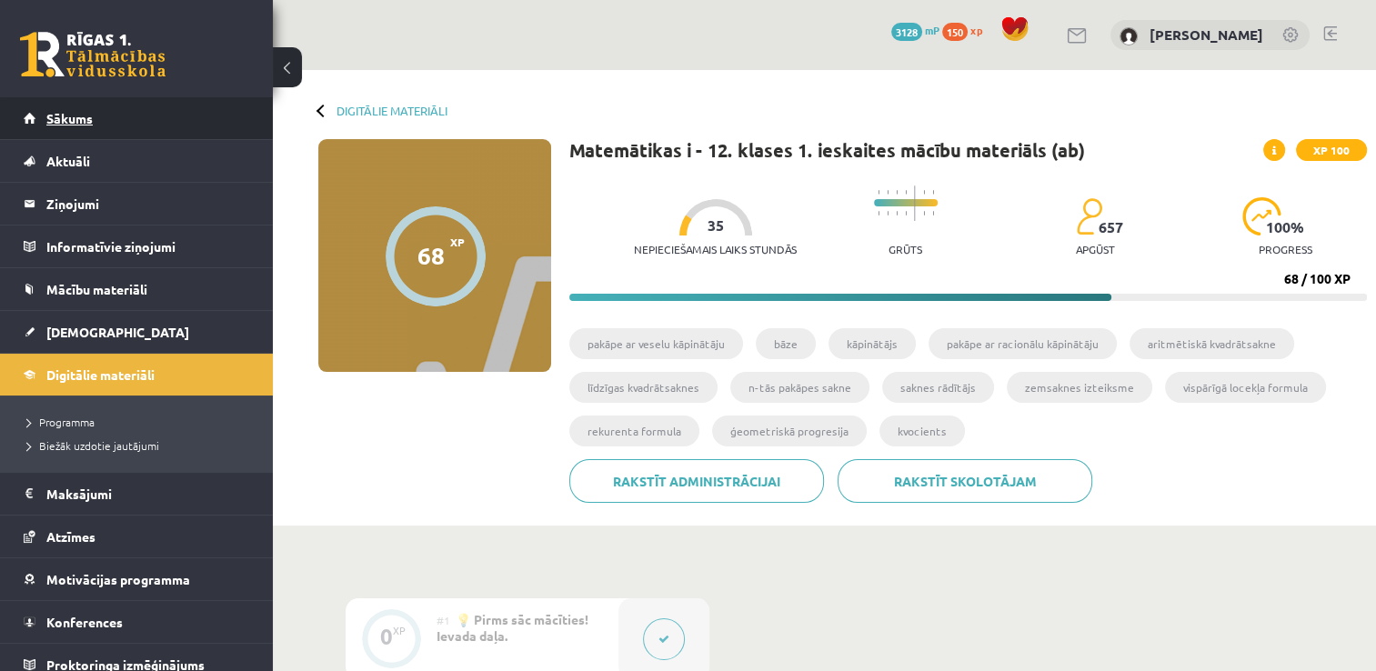
click at [80, 123] on span "Sākums" at bounding box center [69, 118] width 46 height 16
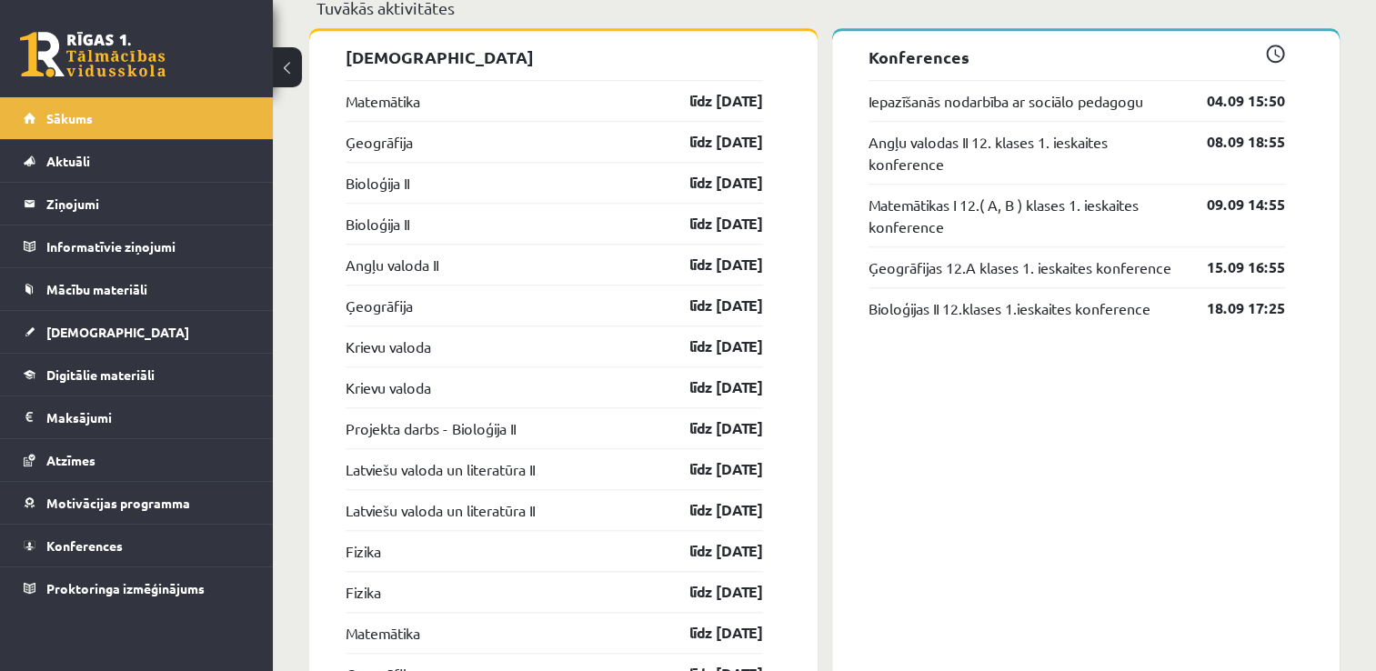
scroll to position [1473, 0]
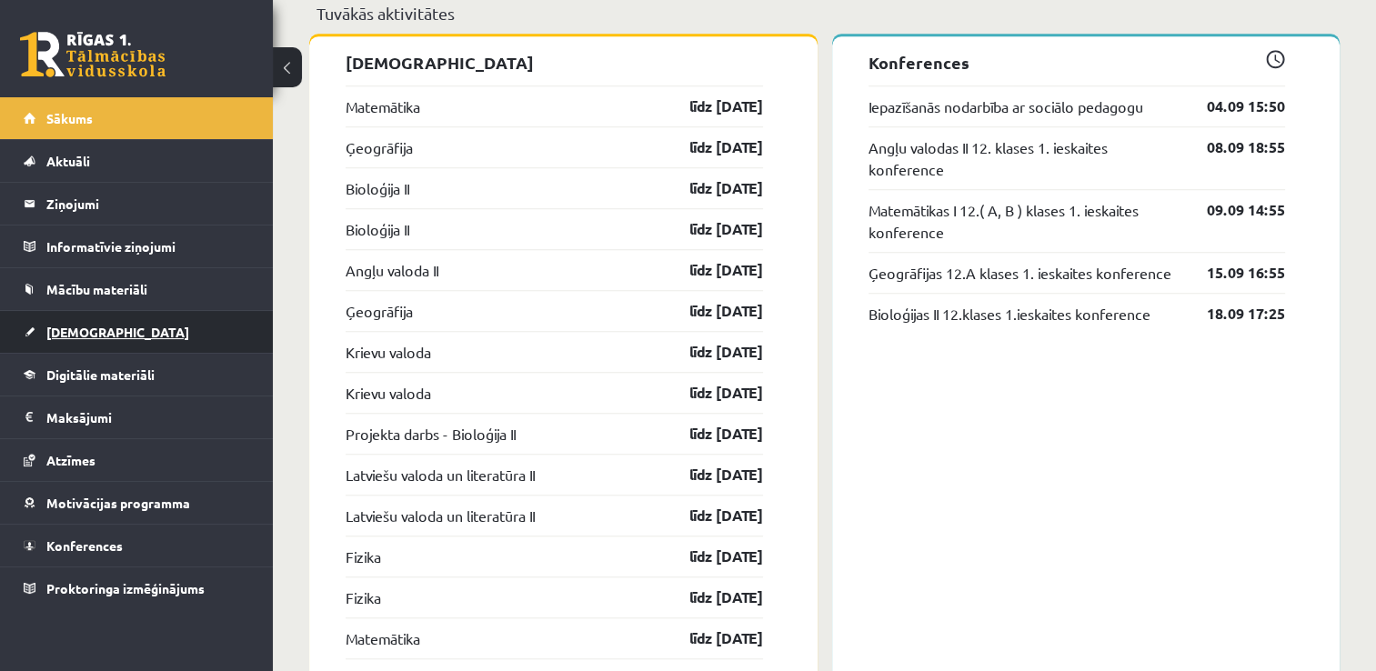
click at [144, 327] on link "[DEMOGRAPHIC_DATA]" at bounding box center [137, 332] width 226 height 42
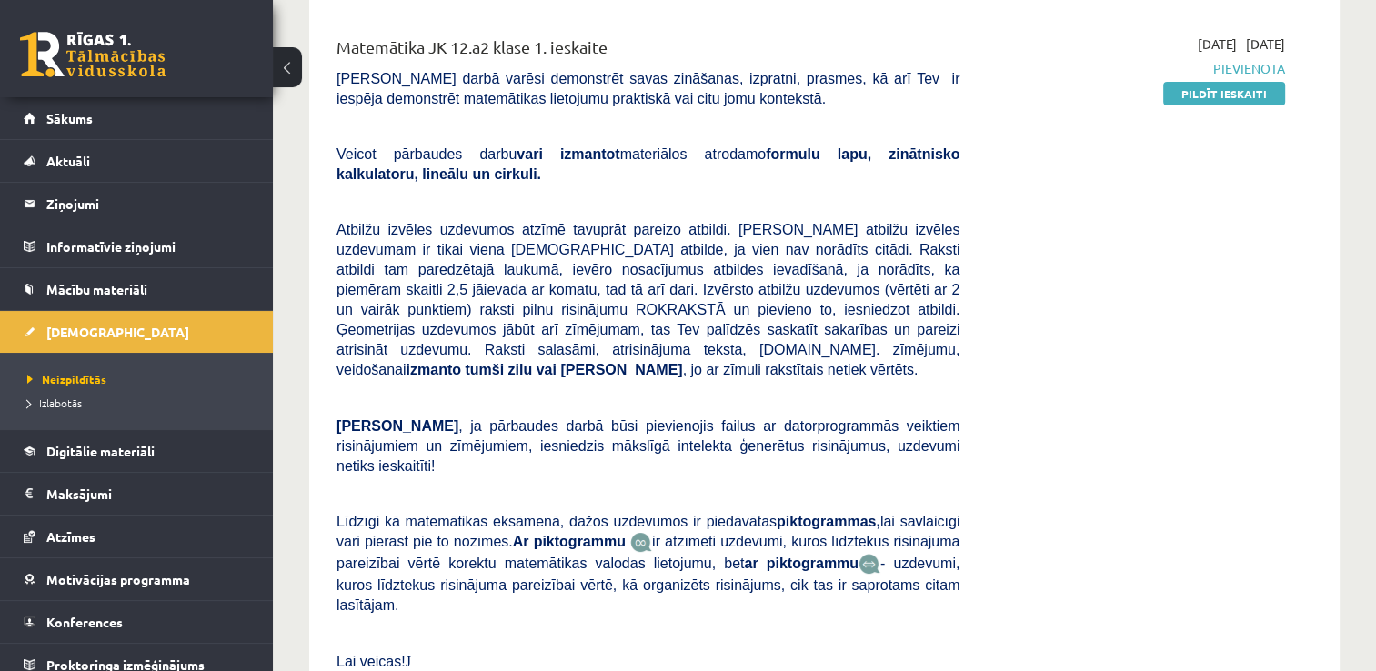
scroll to position [222, 0]
